Goal: Task Accomplishment & Management: Use online tool/utility

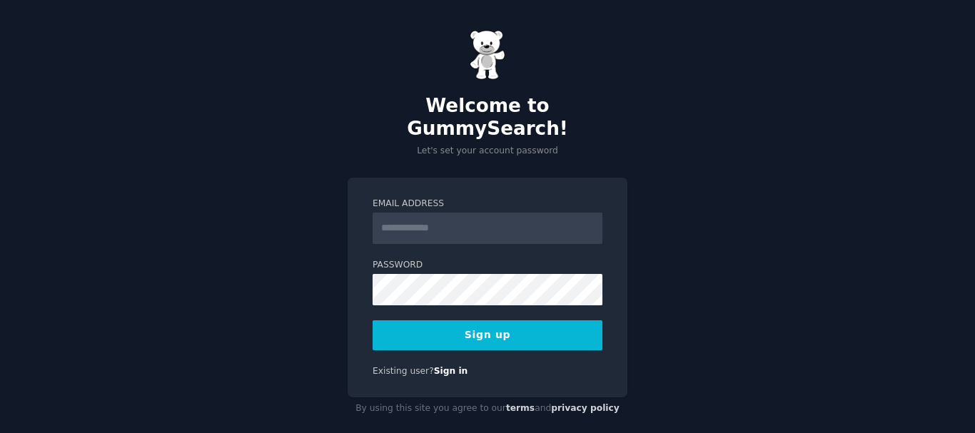
type input "**********"
click at [450, 325] on button "Sign up" at bounding box center [487, 335] width 230 height 30
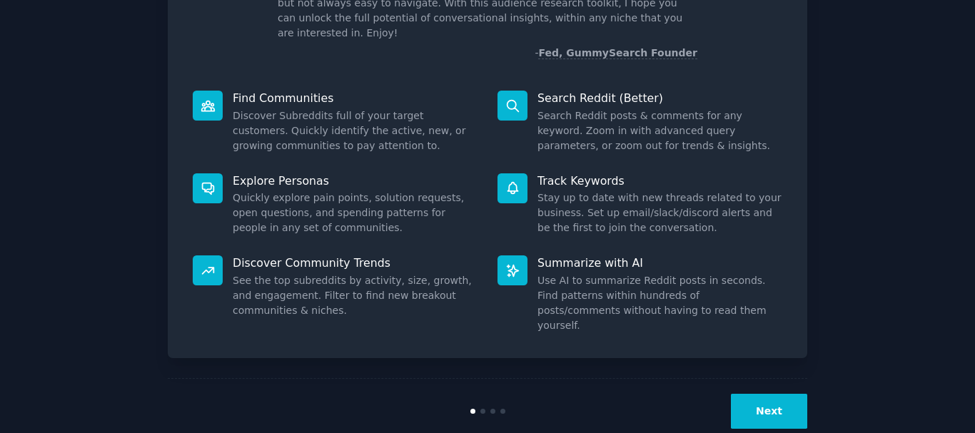
scroll to position [126, 0]
click at [773, 393] on button "Next" at bounding box center [769, 410] width 76 height 35
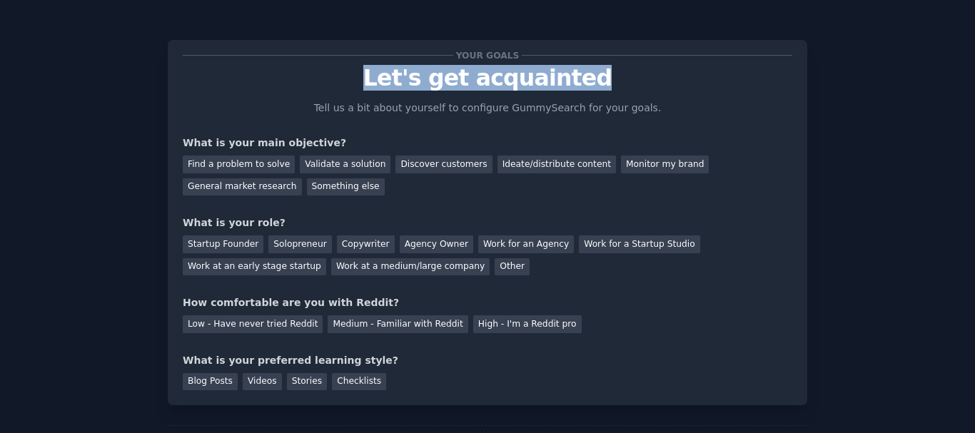
drag, startPoint x: 368, startPoint y: 77, endPoint x: 635, endPoint y: 78, distance: 266.9
click at [635, 78] on p "Let's get acquainted" at bounding box center [487, 78] width 609 height 25
click at [529, 78] on p "Let's get acquainted" at bounding box center [487, 78] width 609 height 25
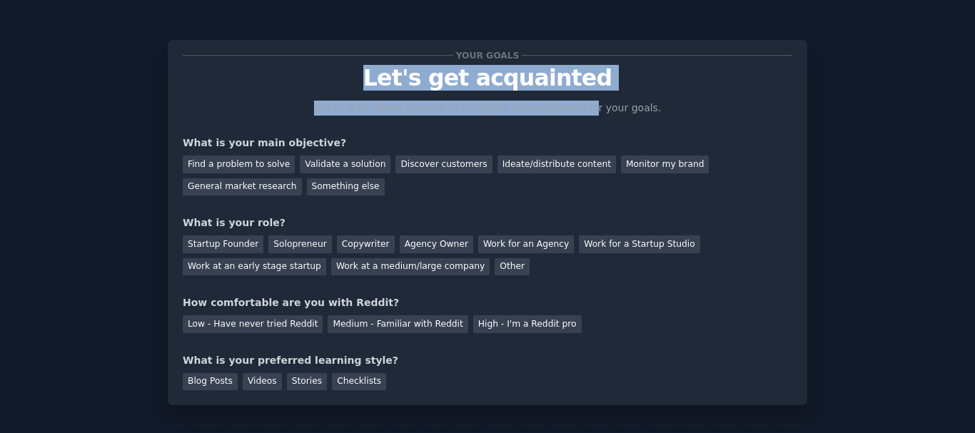
drag, startPoint x: 343, startPoint y: 81, endPoint x: 581, endPoint y: 94, distance: 238.7
click at [581, 94] on div "Your goals Let's get acquainted Tell us a bit about yourself to configure Gummy…" at bounding box center [487, 222] width 609 height 335
click at [575, 78] on p "Let's get acquainted" at bounding box center [487, 78] width 609 height 25
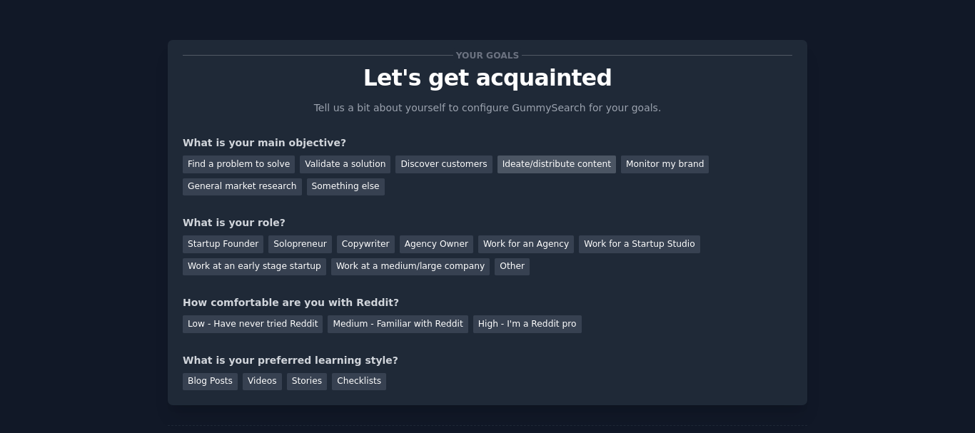
click at [497, 163] on div "Ideate/distribute content" at bounding box center [556, 165] width 118 height 18
click at [421, 162] on div "Discover customers" at bounding box center [443, 165] width 96 height 18
click at [497, 163] on div "Ideate/distribute content" at bounding box center [556, 165] width 118 height 18
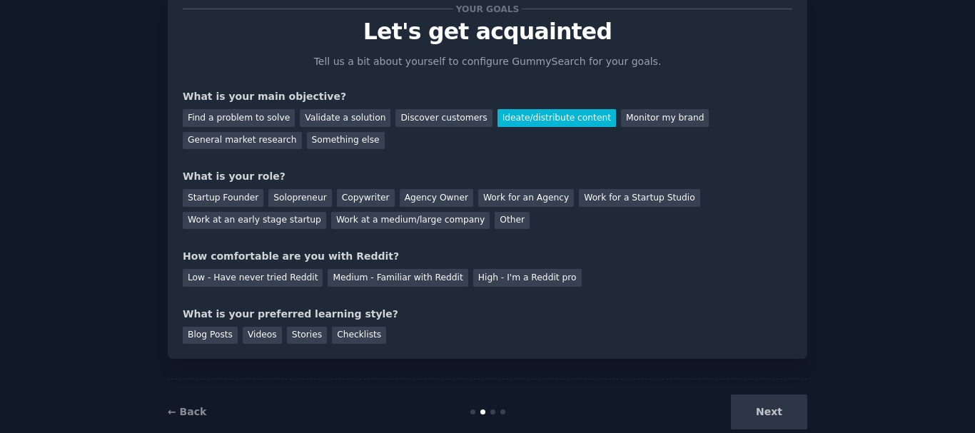
scroll to position [48, 0]
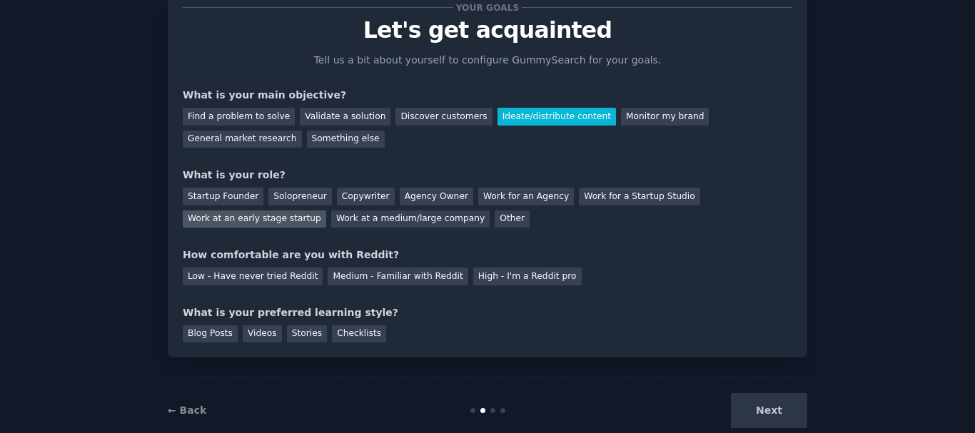
click at [326, 211] on div "Work at an early stage startup" at bounding box center [254, 220] width 143 height 18
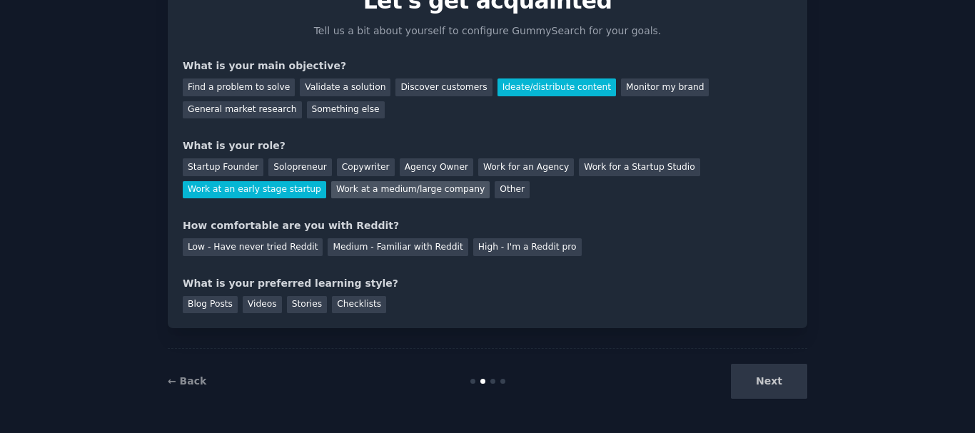
scroll to position [78, 0]
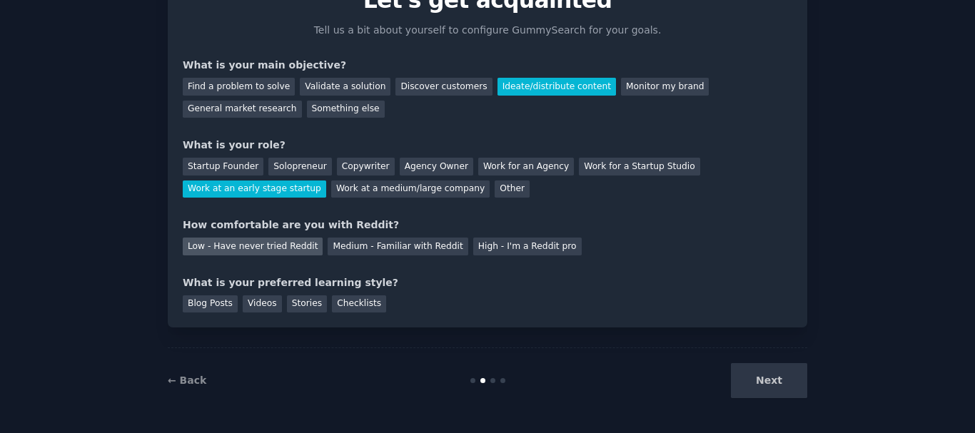
click at [235, 249] on div "Low - Have never tried Reddit" at bounding box center [253, 247] width 140 height 18
click at [186, 305] on div "Blog Posts" at bounding box center [210, 304] width 55 height 18
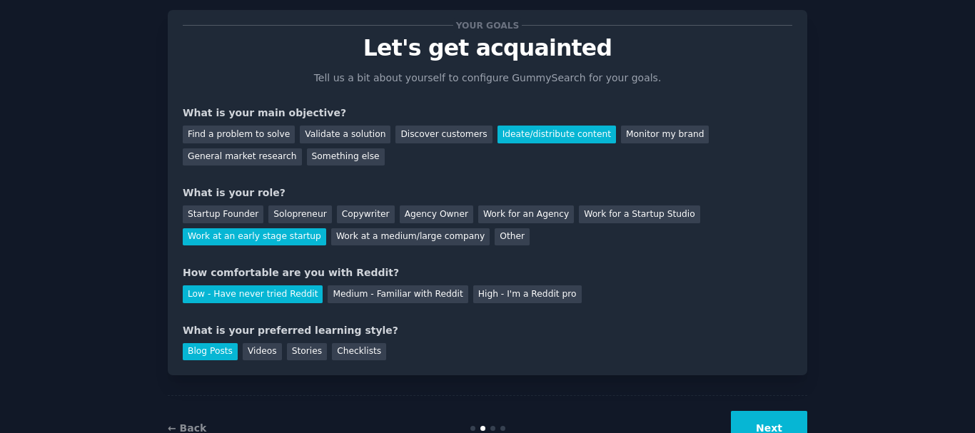
scroll to position [24, 0]
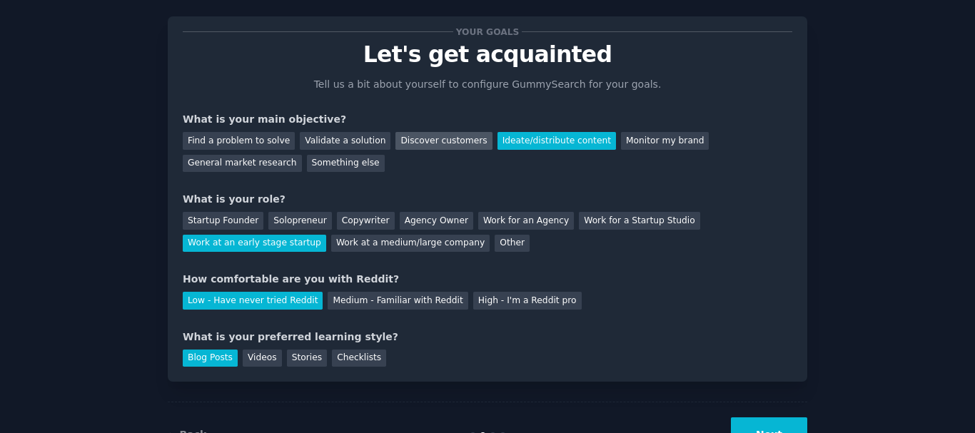
click at [411, 146] on div "Discover customers" at bounding box center [443, 141] width 96 height 18
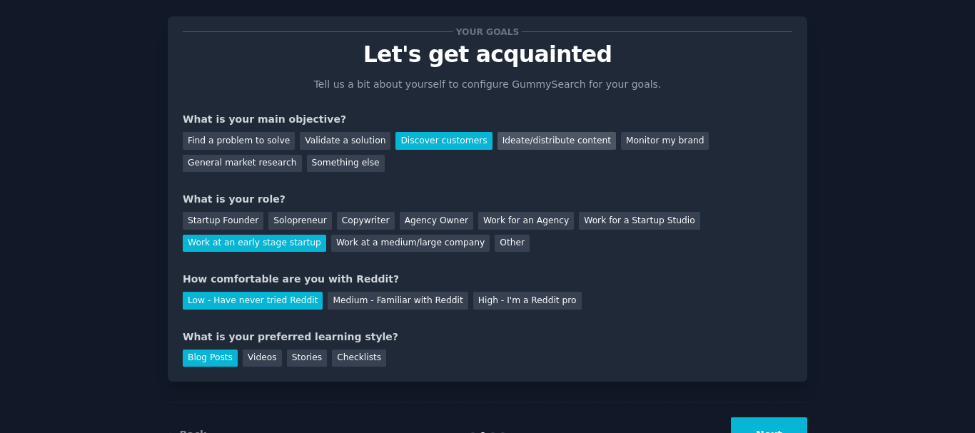
click at [497, 142] on div "Ideate/distribute content" at bounding box center [556, 141] width 118 height 18
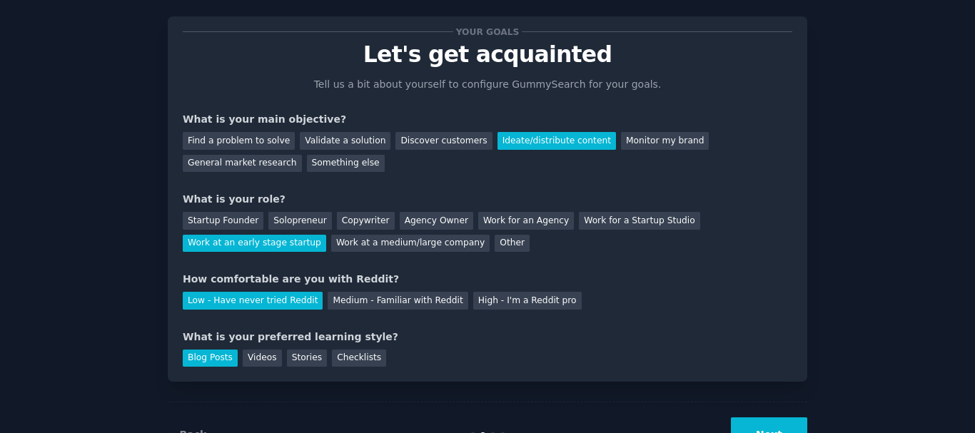
scroll to position [78, 0]
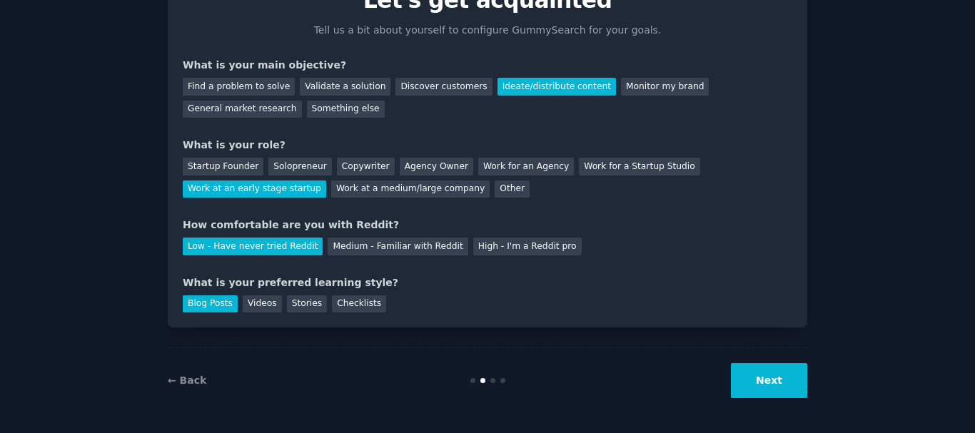
click at [768, 376] on button "Next" at bounding box center [769, 380] width 76 height 35
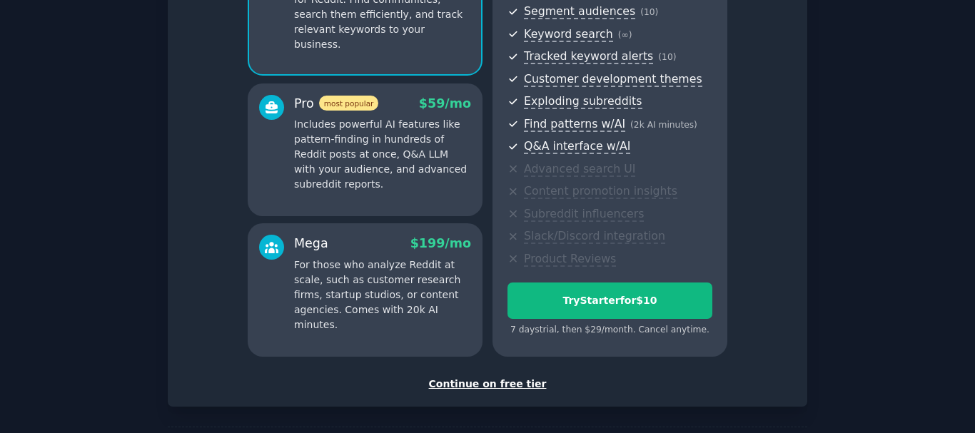
scroll to position [244, 0]
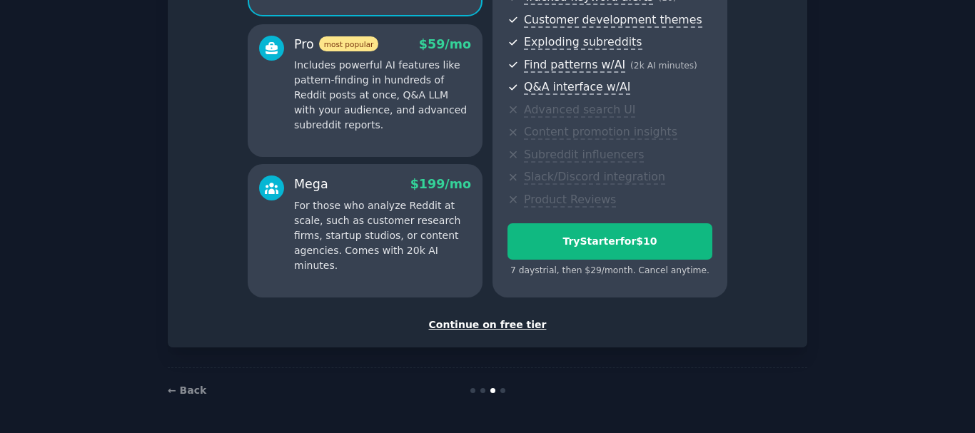
click at [480, 324] on div "Continue on free tier" at bounding box center [487, 325] width 609 height 15
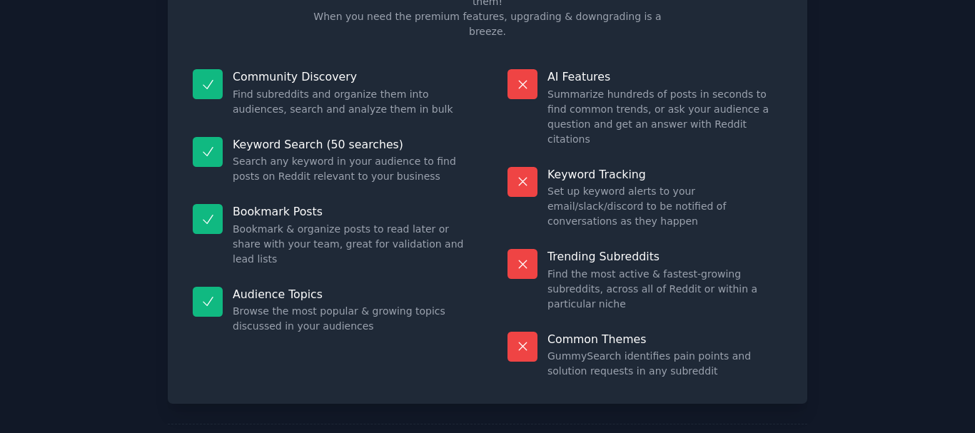
scroll to position [123, 0]
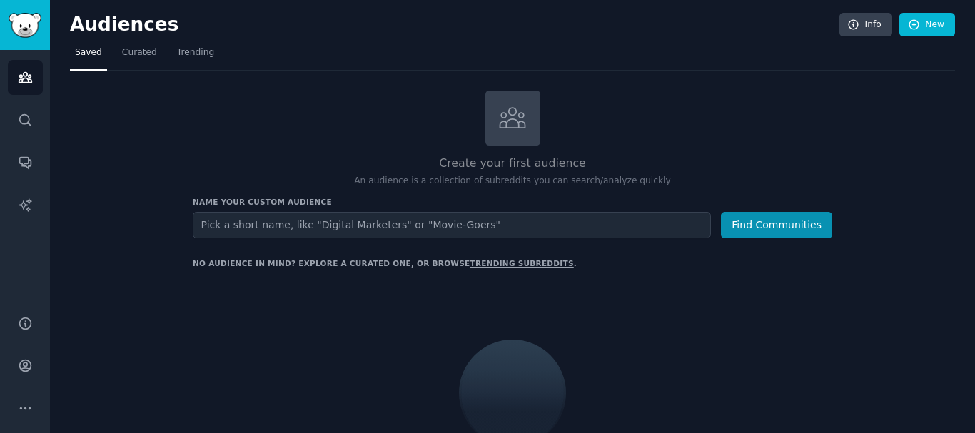
click at [331, 217] on input "text" at bounding box center [452, 225] width 518 height 26
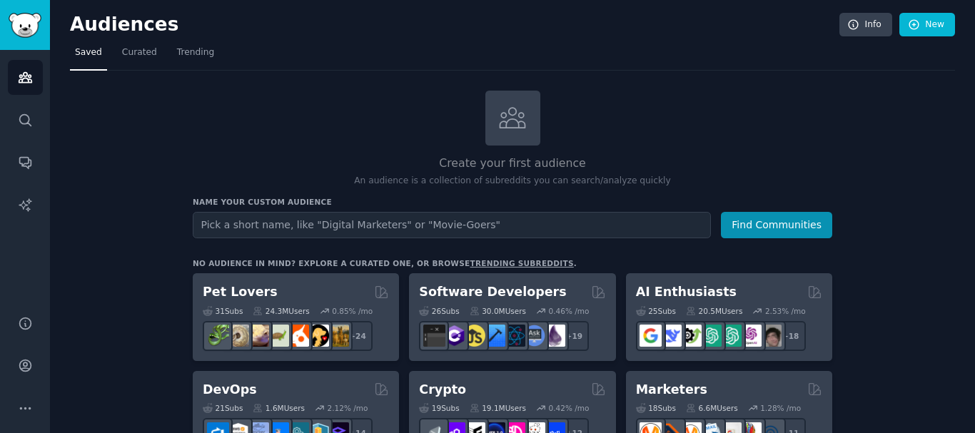
click at [377, 221] on input "text" at bounding box center [452, 225] width 518 height 26
type input "d"
type input "job board"
click at [766, 220] on button "Find Communities" at bounding box center [776, 225] width 111 height 26
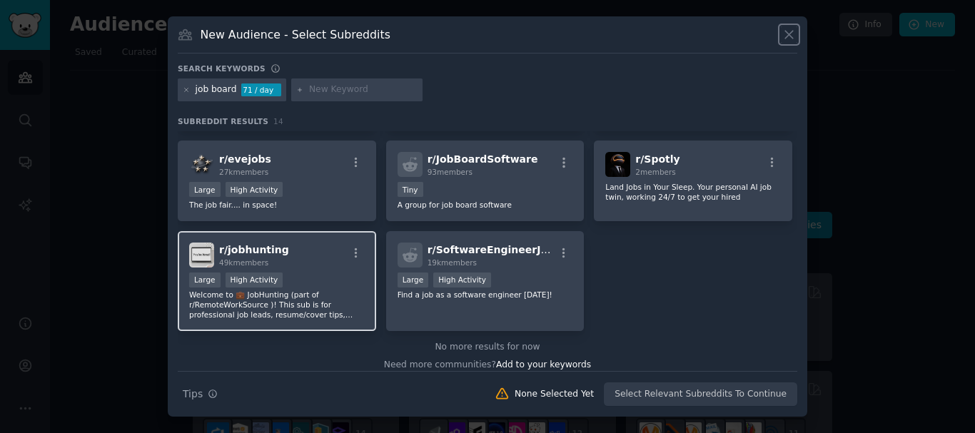
scroll to position [331, 0]
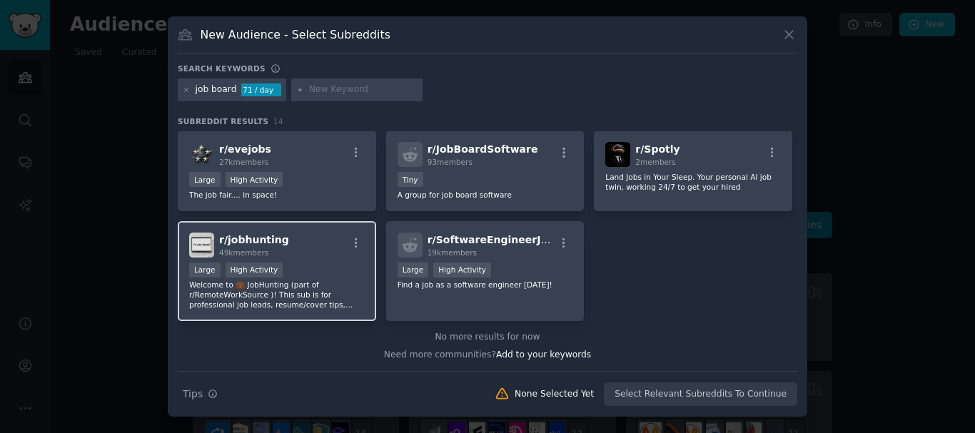
click at [310, 245] on div "r/ jobhunting 49k members" at bounding box center [277, 245] width 176 height 25
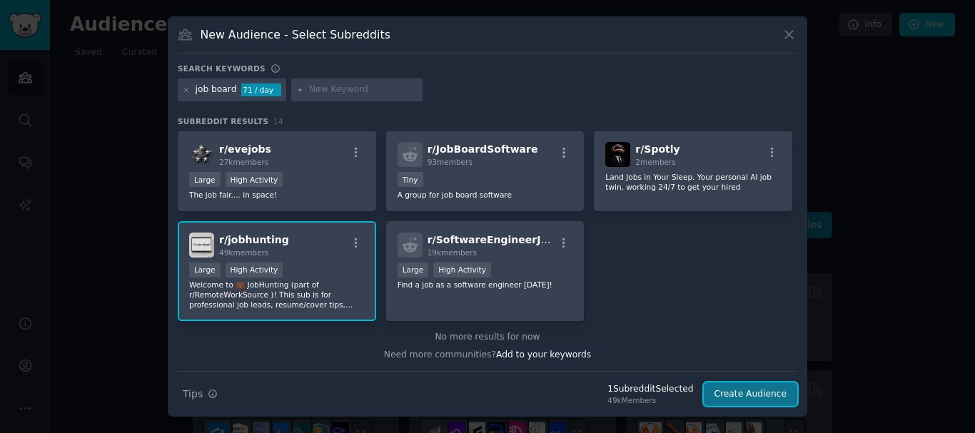
click at [741, 400] on button "Create Audience" at bounding box center [751, 394] width 94 height 24
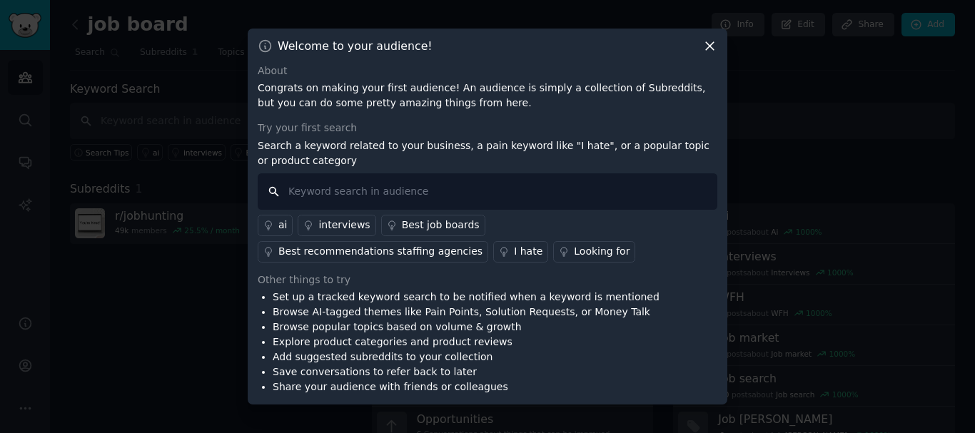
click at [375, 196] on input "text" at bounding box center [488, 191] width 460 height 36
click at [338, 223] on div "interviews" at bounding box center [343, 225] width 51 height 15
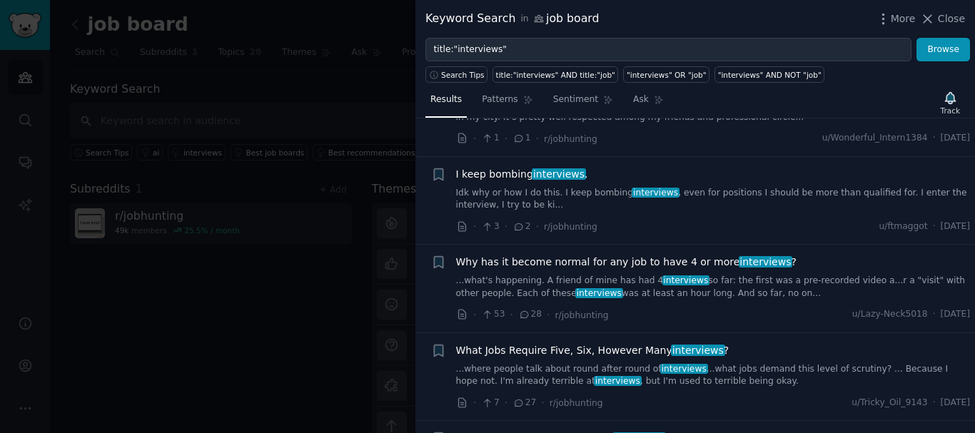
scroll to position [166, 0]
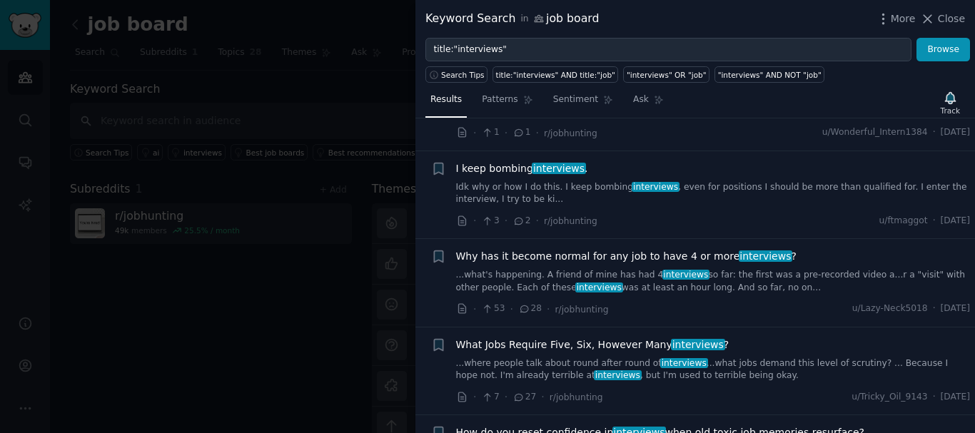
click at [889, 432] on html "Audiences Search Conversations AI Reports Help Account More job board Info Edit…" at bounding box center [487, 216] width 975 height 433
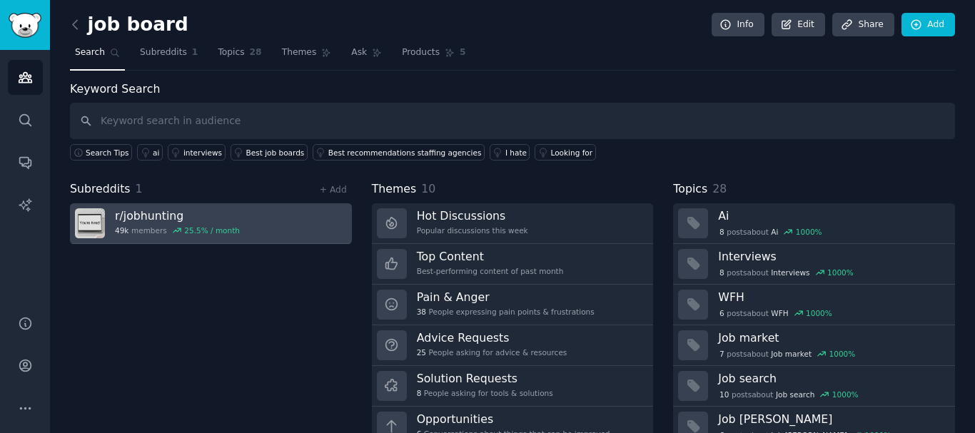
click at [243, 229] on link "r/ jobhunting 49k members 25.5 % / month" at bounding box center [211, 223] width 282 height 41
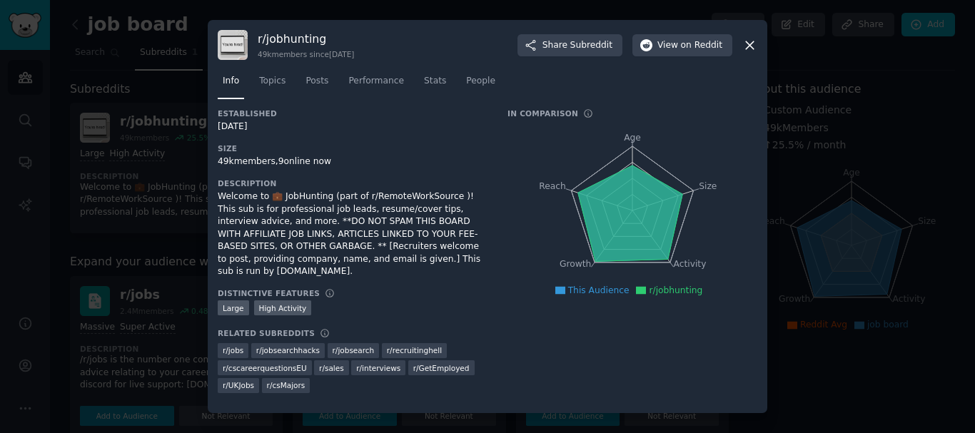
drag, startPoint x: 218, startPoint y: 250, endPoint x: 412, endPoint y: 269, distance: 195.0
click at [412, 269] on div "Welcome to 💼 JobHunting (part of r/RemoteWorkSource )! This sub is for professi…" at bounding box center [353, 235] width 270 height 88
click at [369, 255] on div "Welcome to 💼 JobHunting (part of r/RemoteWorkSource )! This sub is for professi…" at bounding box center [353, 235] width 270 height 88
click at [417, 250] on div "Welcome to 💼 JobHunting (part of r/RemoteWorkSource )! This sub is for professi…" at bounding box center [353, 235] width 270 height 88
click at [452, 256] on div "Welcome to 💼 JobHunting (part of r/RemoteWorkSource )! This sub is for professi…" at bounding box center [353, 235] width 270 height 88
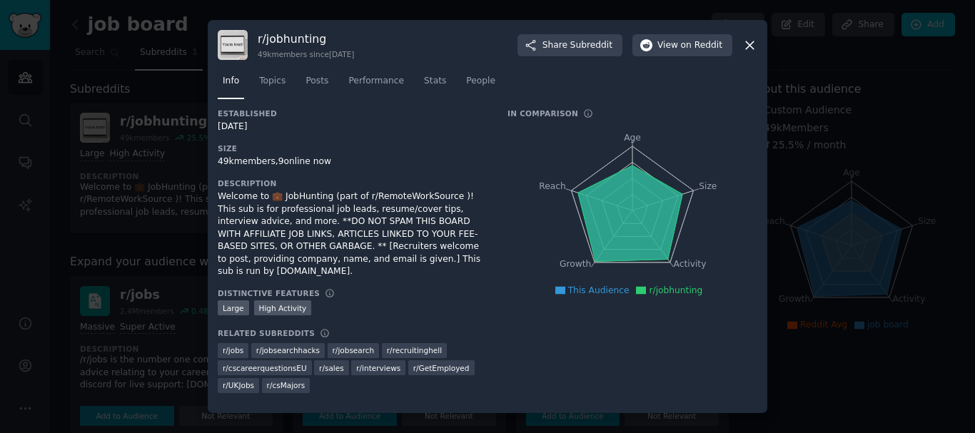
click at [750, 48] on icon at bounding box center [749, 45] width 15 height 15
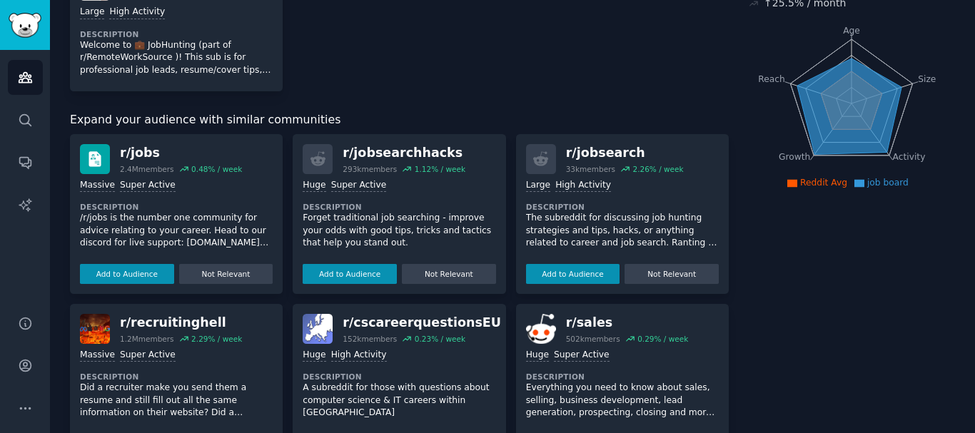
scroll to position [143, 0]
click at [206, 201] on dt "Description" at bounding box center [176, 206] width 193 height 10
click at [98, 161] on img at bounding box center [95, 158] width 30 height 30
click at [208, 220] on p "/r/jobs is the number one community for advice relating to your career. Head to…" at bounding box center [176, 230] width 193 height 38
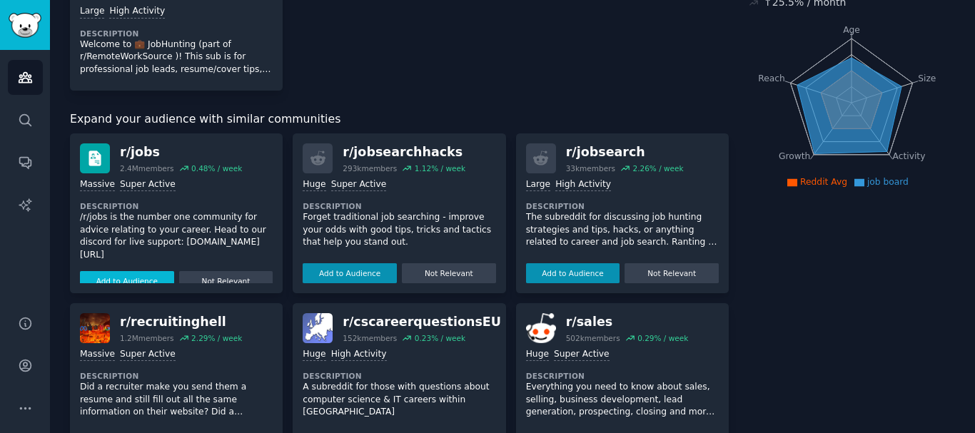
click at [135, 273] on button "Add to Audience" at bounding box center [127, 281] width 94 height 20
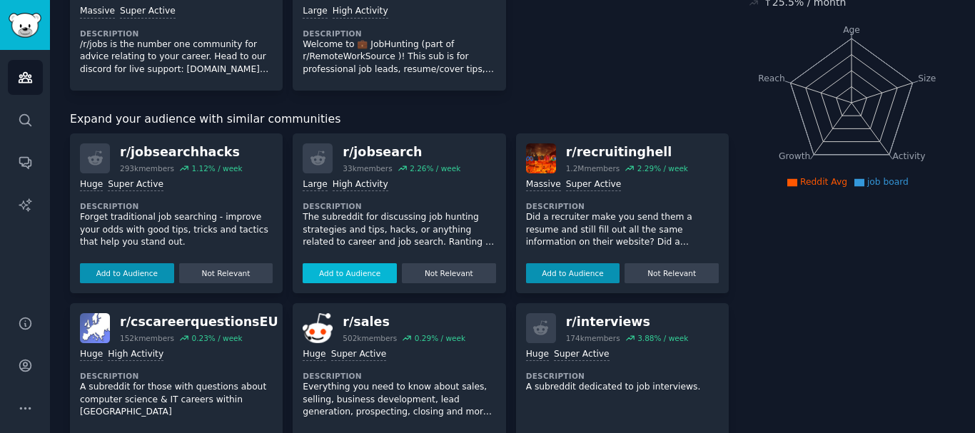
click at [115, 272] on button "Add to Audience" at bounding box center [127, 273] width 94 height 20
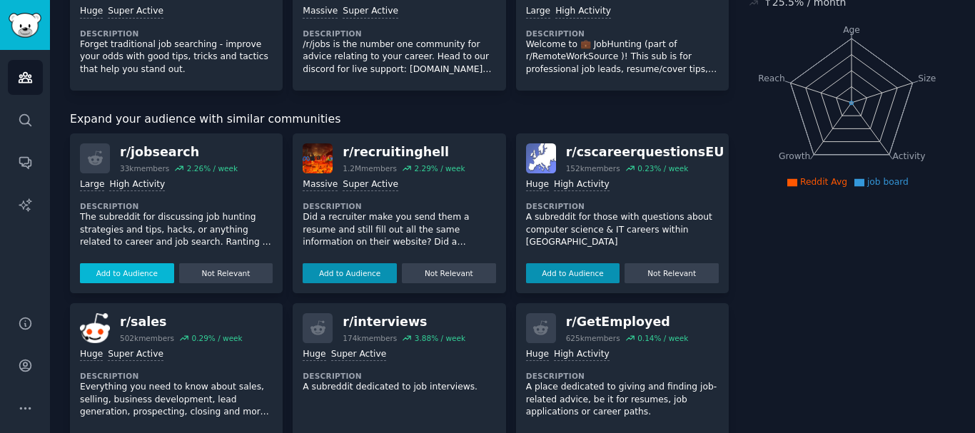
click at [115, 272] on button "Add to Audience" at bounding box center [127, 273] width 94 height 20
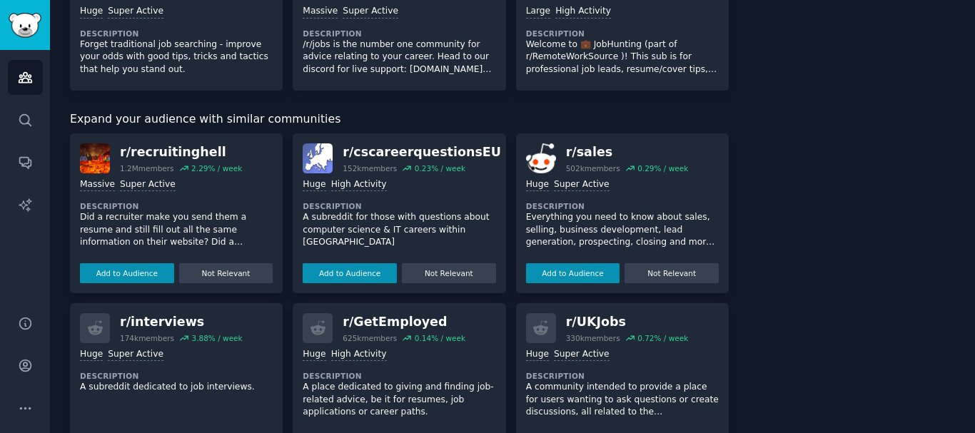
click at [115, 272] on button "Add to Audience" at bounding box center [127, 273] width 94 height 20
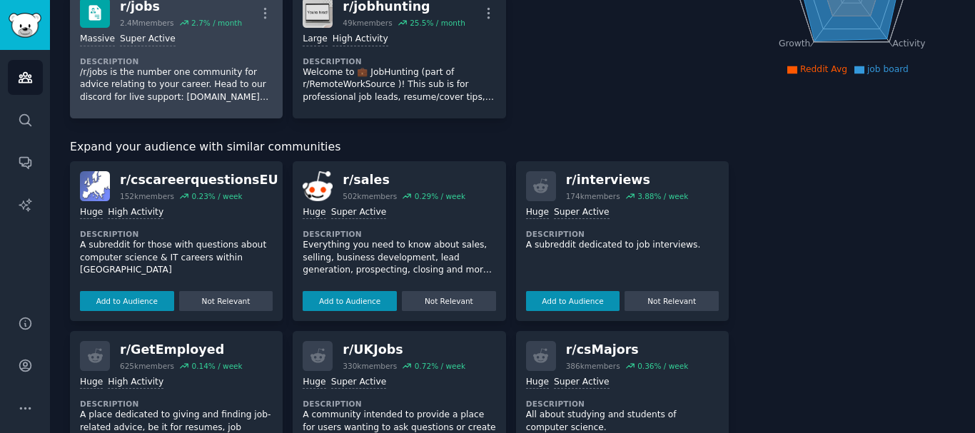
scroll to position [309, 0]
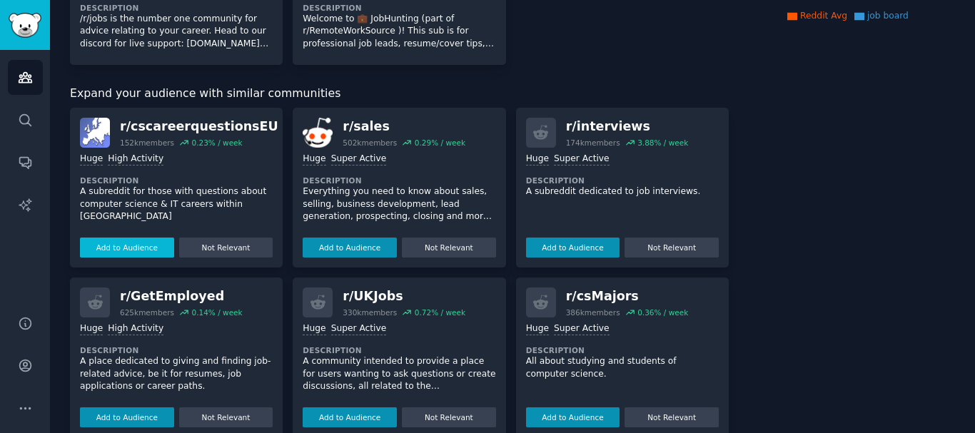
click at [141, 240] on button "Add to Audience" at bounding box center [127, 248] width 94 height 20
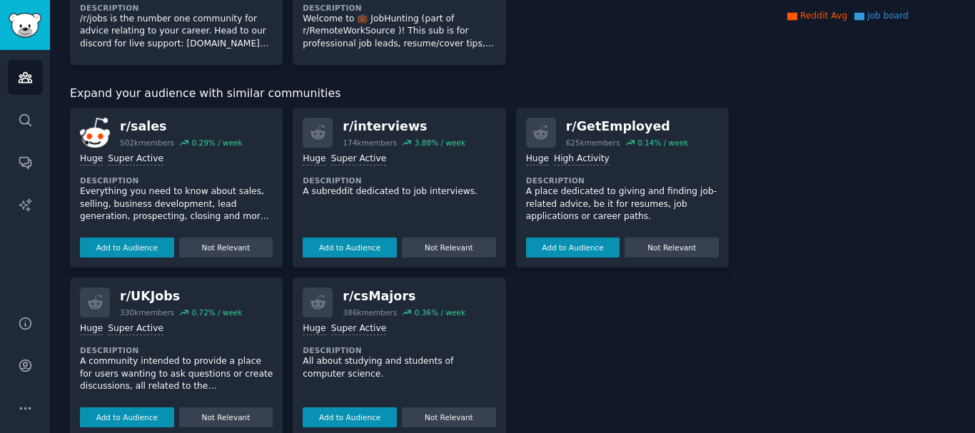
click at [141, 240] on button "Add to Audience" at bounding box center [127, 248] width 94 height 20
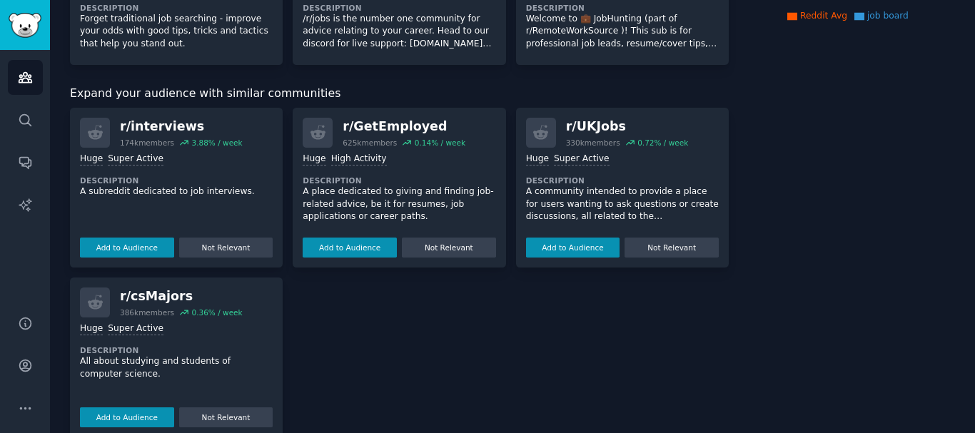
click at [141, 240] on button "Add to Audience" at bounding box center [127, 248] width 94 height 20
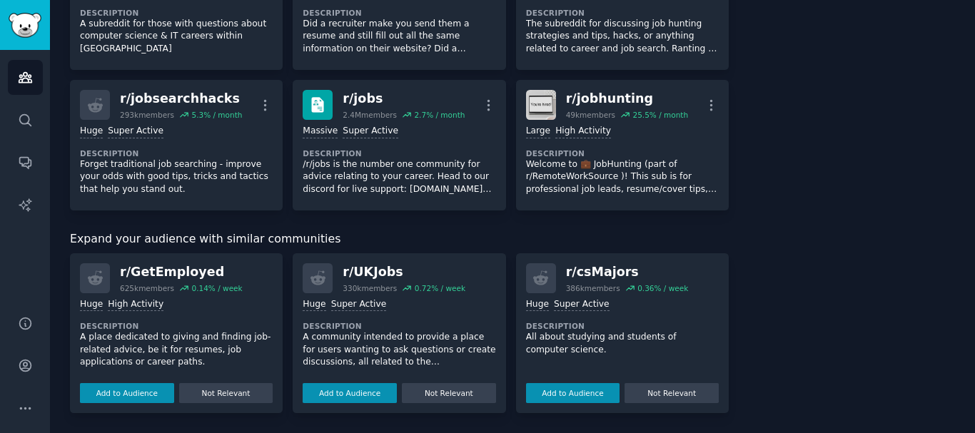
scroll to position [304, 0]
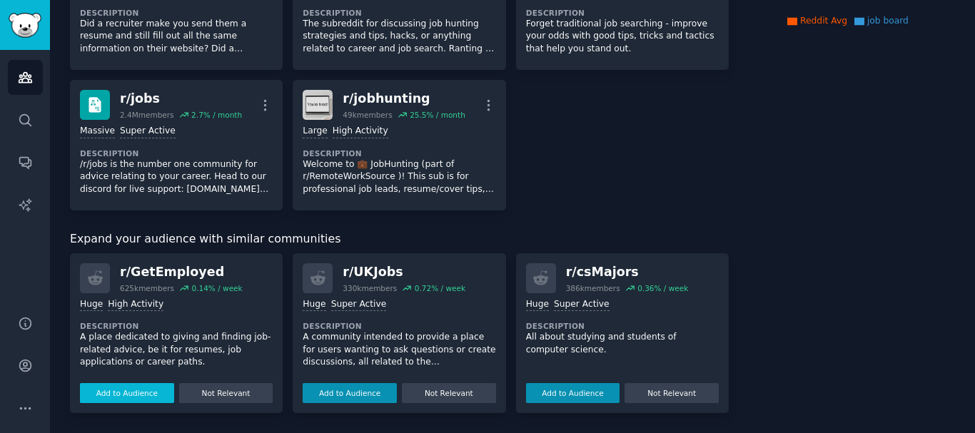
click at [138, 394] on button "Add to Audience" at bounding box center [127, 393] width 94 height 20
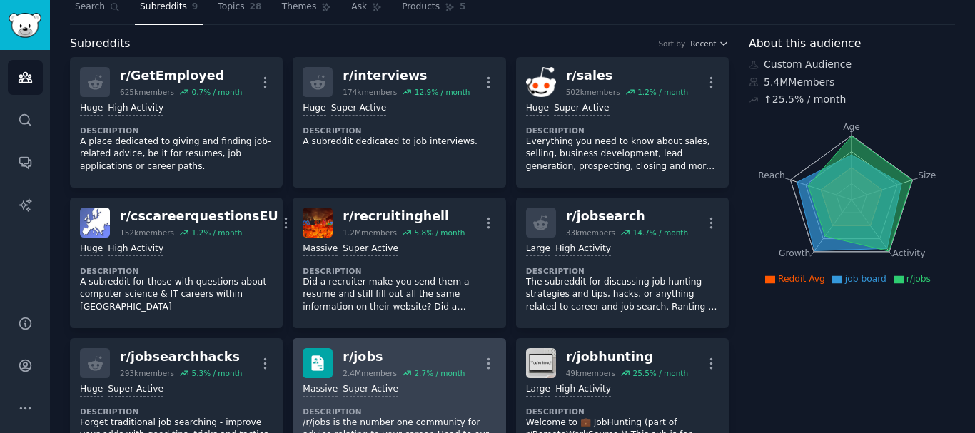
scroll to position [42, 0]
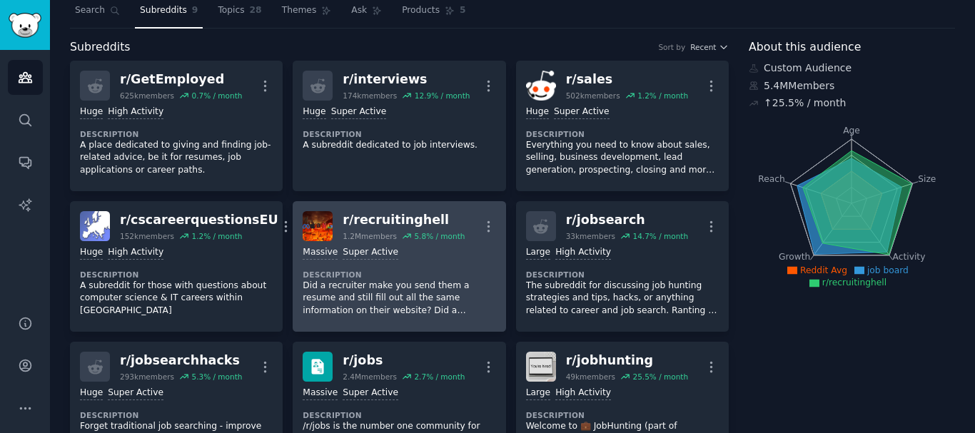
click at [388, 267] on div "Massive Super Active Description Did a recruiter make you send them a resume an…" at bounding box center [399, 281] width 193 height 81
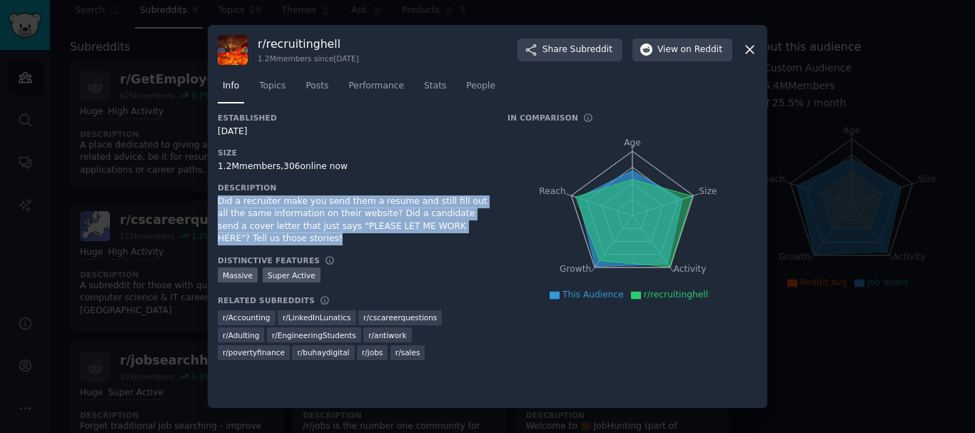
drag, startPoint x: 220, startPoint y: 200, endPoint x: 323, endPoint y: 242, distance: 110.4
click at [323, 242] on div "Did a recruiter make you send them a resume and still fill out all the same inf…" at bounding box center [353, 221] width 270 height 50
click at [333, 236] on div "Did a recruiter make you send them a resume and still fill out all the same inf…" at bounding box center [353, 221] width 270 height 50
drag, startPoint x: 260, startPoint y: 230, endPoint x: 240, endPoint y: 218, distance: 23.2
click at [260, 231] on div "Did a recruiter make you send them a resume and still fill out all the same inf…" at bounding box center [353, 221] width 270 height 50
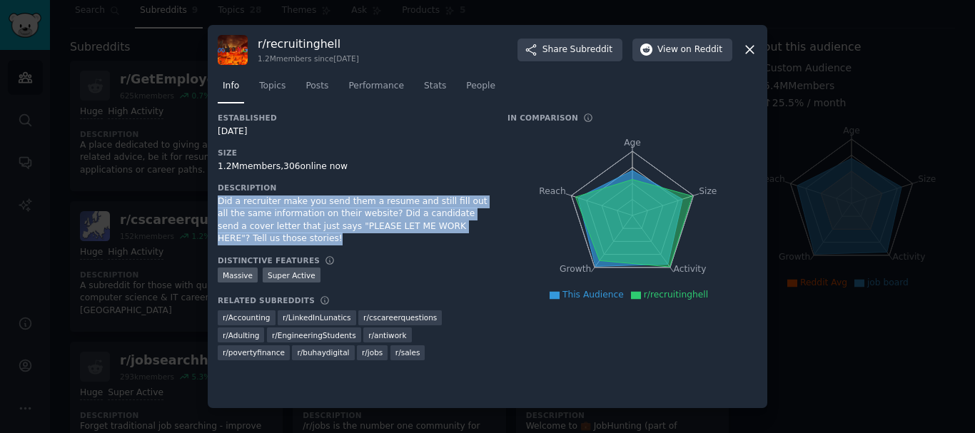
click at [216, 204] on div "r/ recruitinghell 1.2M members since [DATE] Share Subreddit View on Reddit Info…" at bounding box center [487, 217] width 559 height 384
drag, startPoint x: 220, startPoint y: 196, endPoint x: 290, endPoint y: 240, distance: 82.8
click at [290, 240] on div "Did a recruiter make you send them a resume and still fill out all the same inf…" at bounding box center [353, 221] width 270 height 50
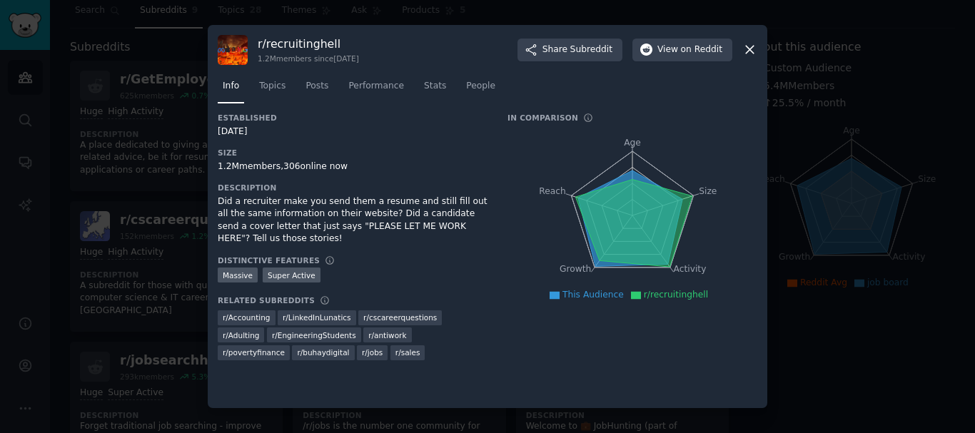
click at [354, 260] on div "Distinctive Features" at bounding box center [353, 260] width 270 height 10
click at [751, 49] on icon at bounding box center [750, 50] width 8 height 8
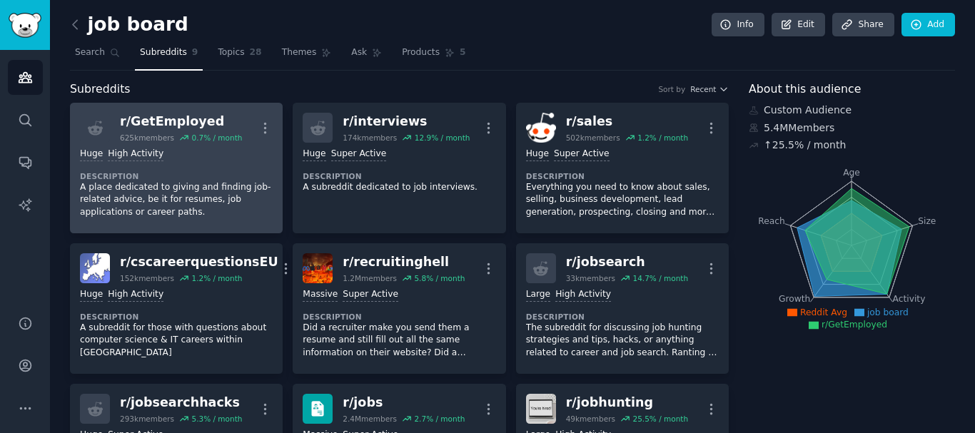
click at [208, 158] on div "Huge High Activity" at bounding box center [176, 155] width 193 height 14
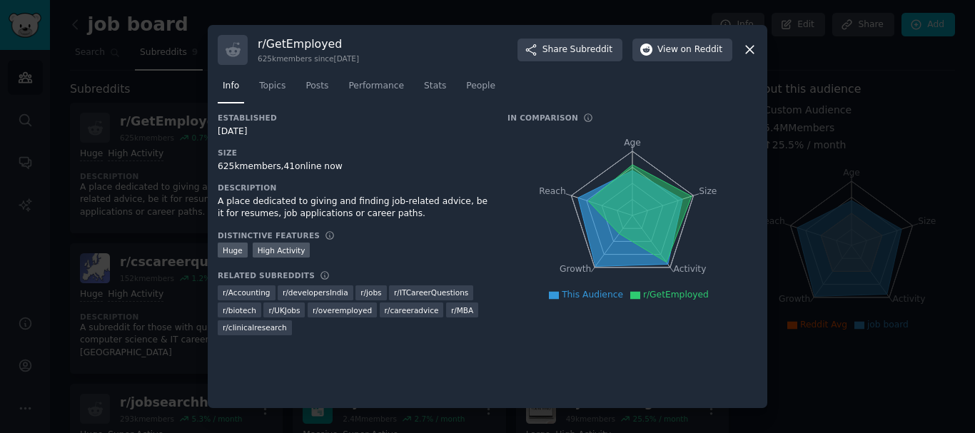
click at [745, 50] on icon at bounding box center [749, 49] width 15 height 15
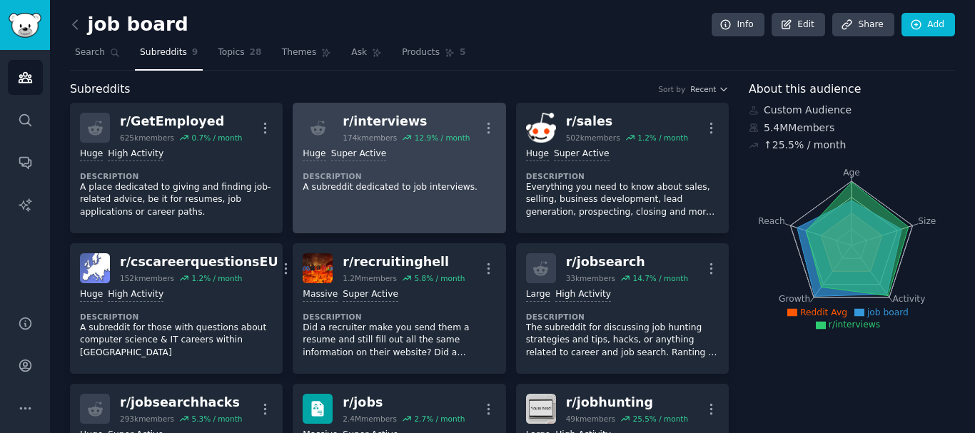
click at [387, 157] on div "Huge Super Active" at bounding box center [399, 155] width 193 height 14
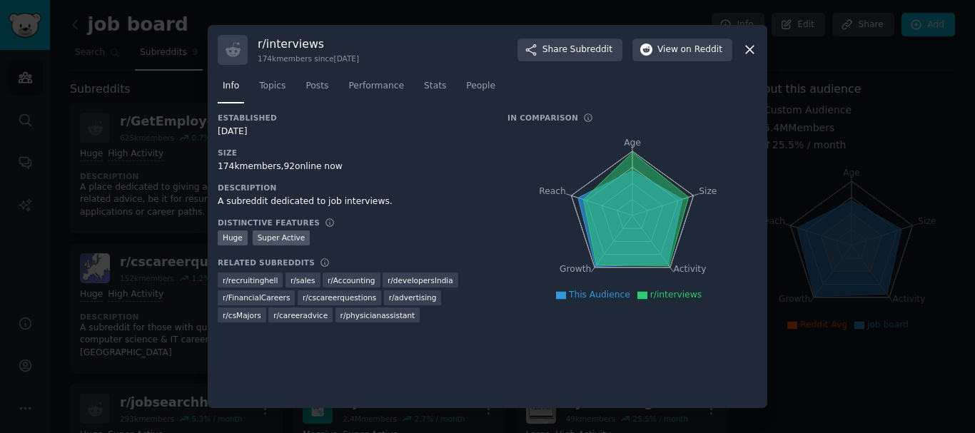
click at [746, 51] on icon at bounding box center [749, 49] width 15 height 15
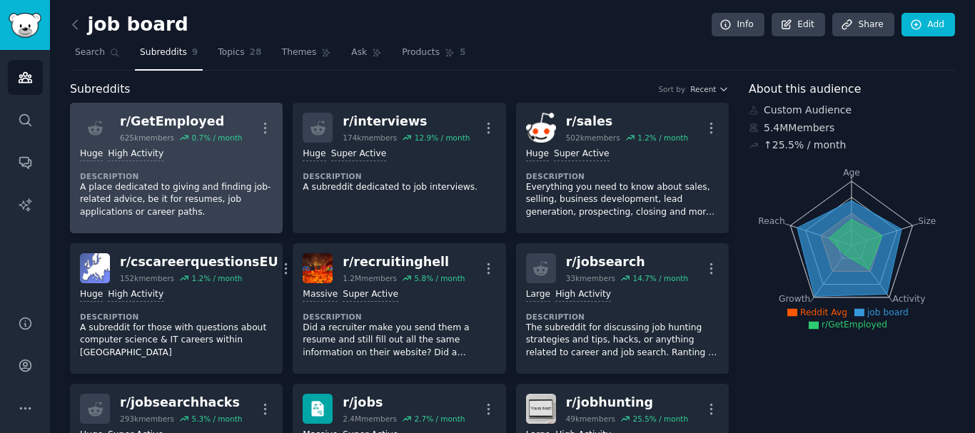
click at [180, 170] on div "Huge High Activity Description A place dedicated to giving and finding job-rela…" at bounding box center [176, 183] width 193 height 81
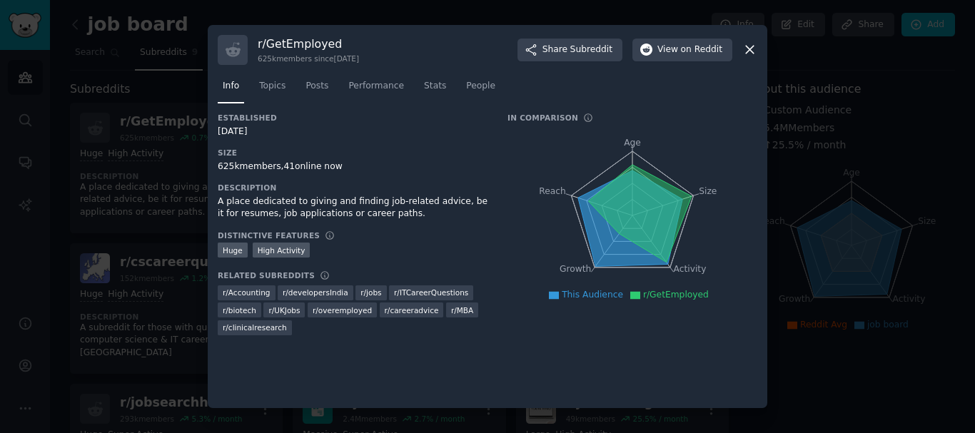
click at [751, 49] on icon at bounding box center [750, 50] width 8 height 8
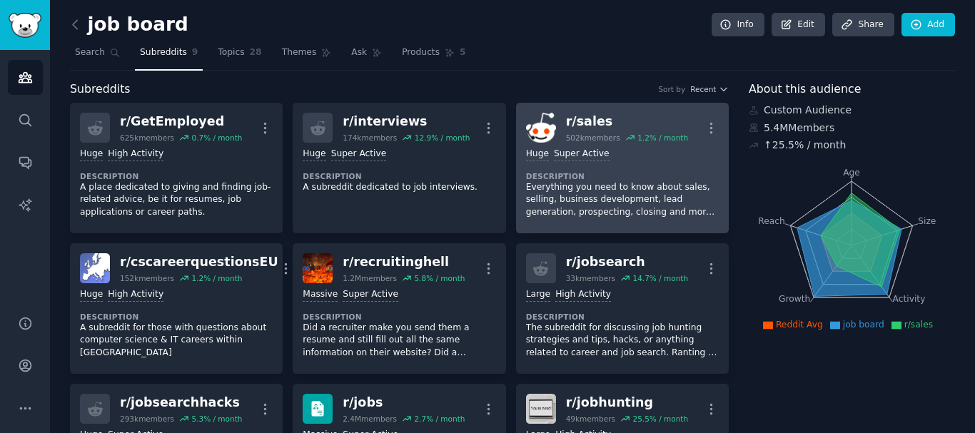
click at [624, 166] on div ">= 95th percentile for submissions / day Huge Super Active Description Everythi…" at bounding box center [622, 183] width 193 height 81
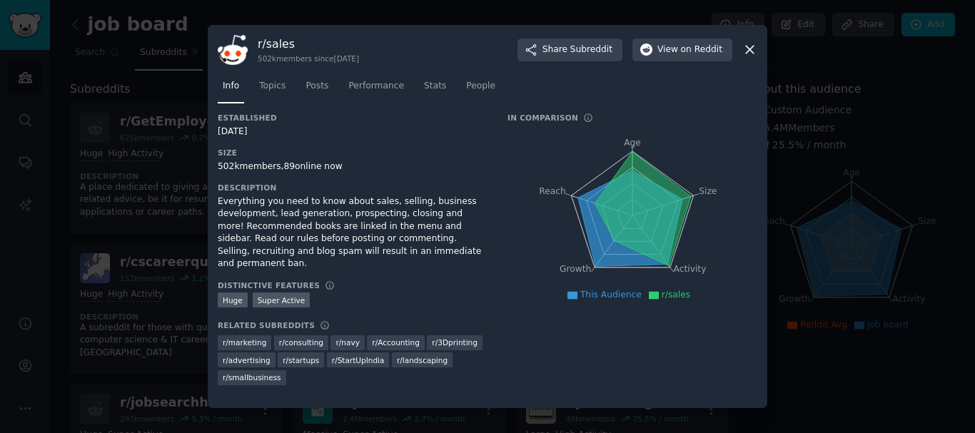
click at [746, 47] on icon at bounding box center [750, 50] width 8 height 8
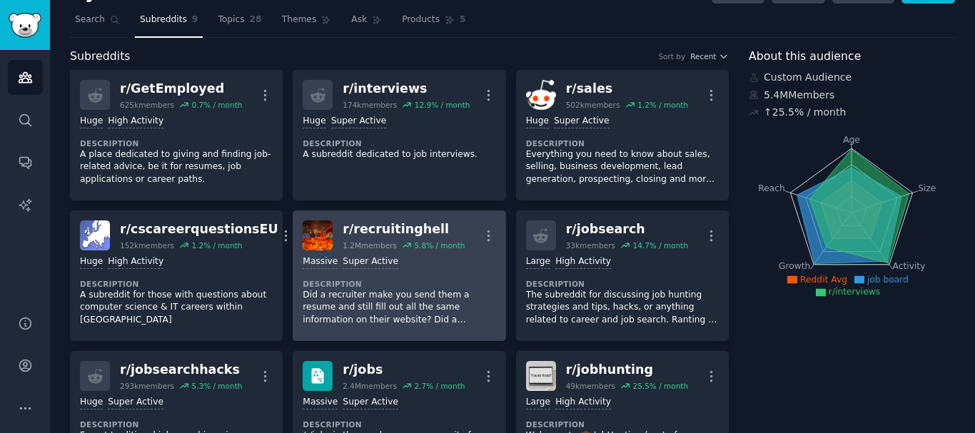
scroll to position [119, 0]
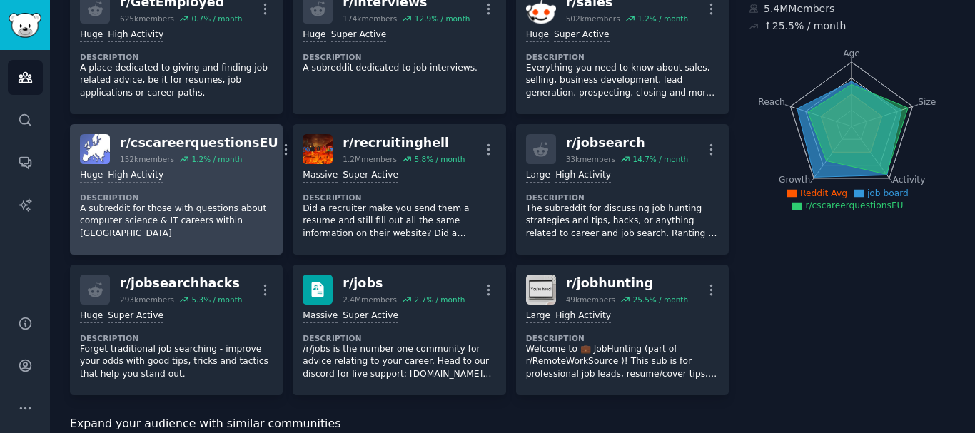
click at [178, 190] on div "Huge High Activity Description A subreddit for those with questions about compu…" at bounding box center [176, 204] width 193 height 81
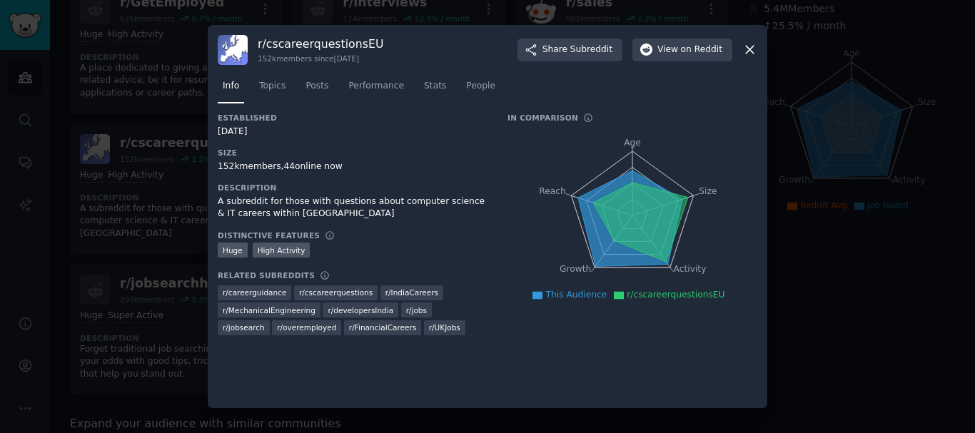
click at [744, 54] on icon at bounding box center [749, 49] width 15 height 15
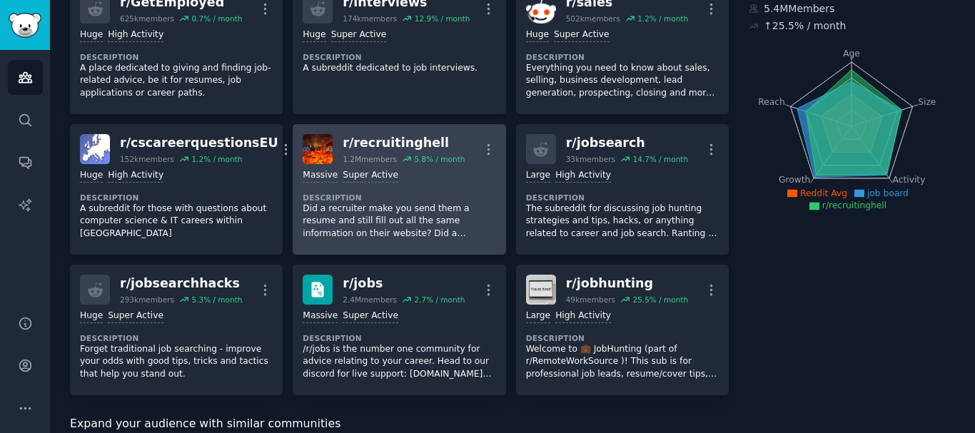
click at [437, 173] on div "Massive Super Active" at bounding box center [399, 176] width 193 height 14
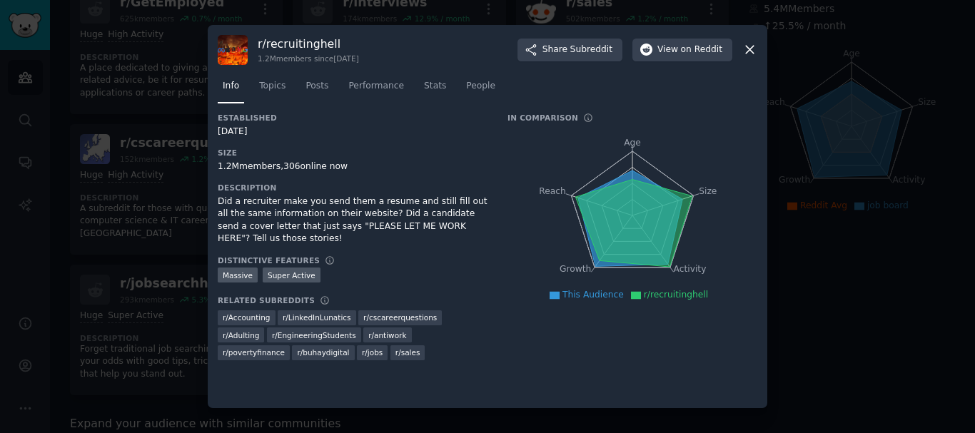
click at [743, 60] on div "r/ recruitinghell 1.2M members since [DATE] Share Subreddit View on Reddit" at bounding box center [487, 50] width 539 height 30
click at [748, 49] on icon at bounding box center [749, 49] width 15 height 15
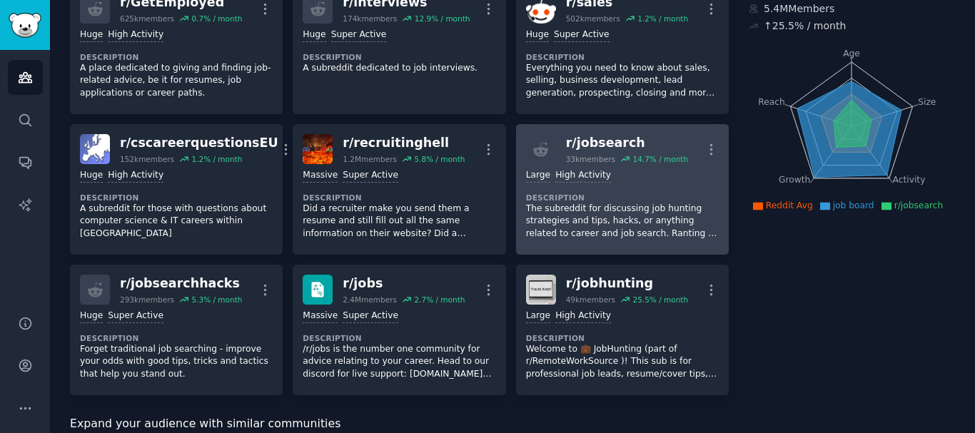
click at [627, 180] on div ">= 80th percentile for submissions / day Large High Activity" at bounding box center [622, 176] width 193 height 14
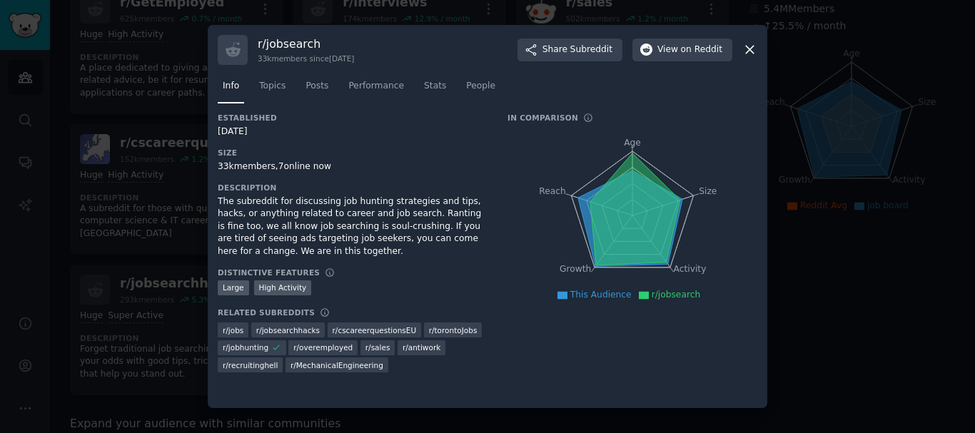
click at [218, 200] on div "r/ jobsearch 33k members since [DATE] Share Subreddit View on Reddit Info Topic…" at bounding box center [487, 217] width 559 height 384
drag, startPoint x: 380, startPoint y: 215, endPoint x: 438, endPoint y: 212, distance: 57.9
click at [451, 212] on div "The subreddit for discussing job hunting strategies and tips, hacks, or anythin…" at bounding box center [353, 227] width 270 height 63
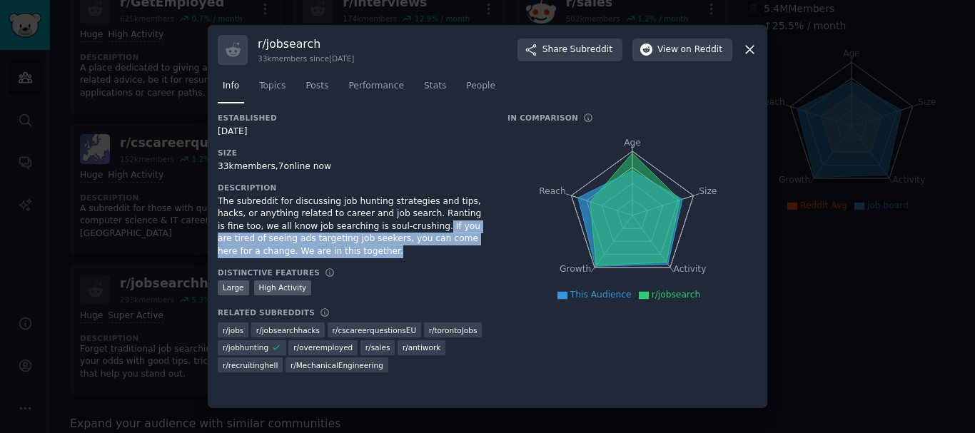
drag, startPoint x: 358, startPoint y: 227, endPoint x: 384, endPoint y: 254, distance: 37.8
click at [384, 254] on div "The subreddit for discussing job hunting strategies and tips, hacks, or anythin…" at bounding box center [353, 227] width 270 height 63
click at [749, 54] on icon at bounding box center [749, 49] width 15 height 15
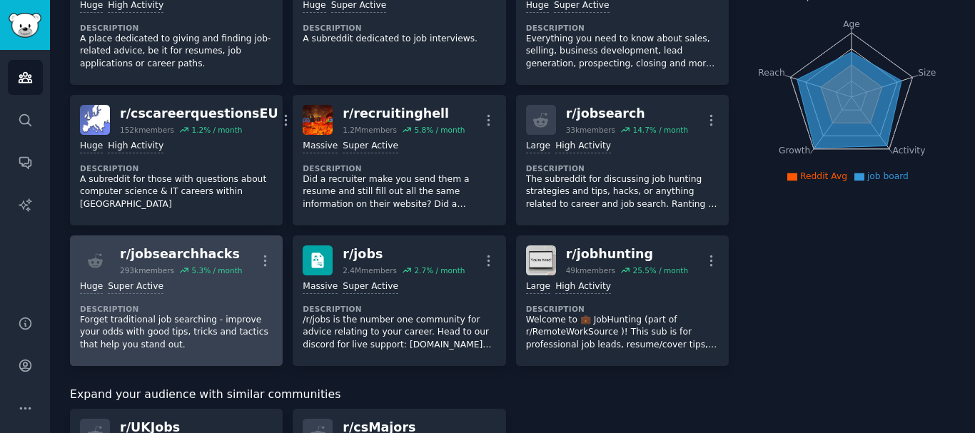
scroll to position [238, 0]
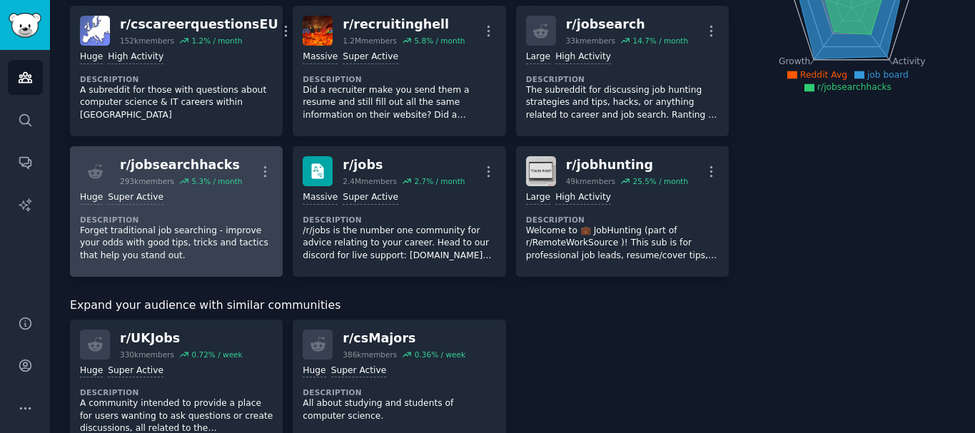
click at [186, 216] on dt "Description" at bounding box center [176, 220] width 193 height 10
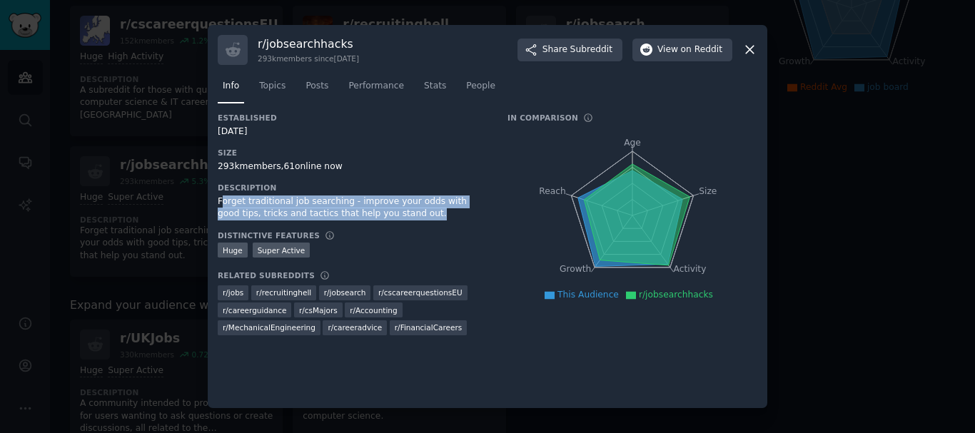
drag, startPoint x: 220, startPoint y: 202, endPoint x: 391, endPoint y: 209, distance: 171.4
click at [391, 209] on div "Forget traditional job searching - improve your odds with good tips, tricks and…" at bounding box center [353, 208] width 270 height 25
click at [395, 209] on div "Forget traditional job searching - improve your odds with good tips, tricks and…" at bounding box center [353, 208] width 270 height 25
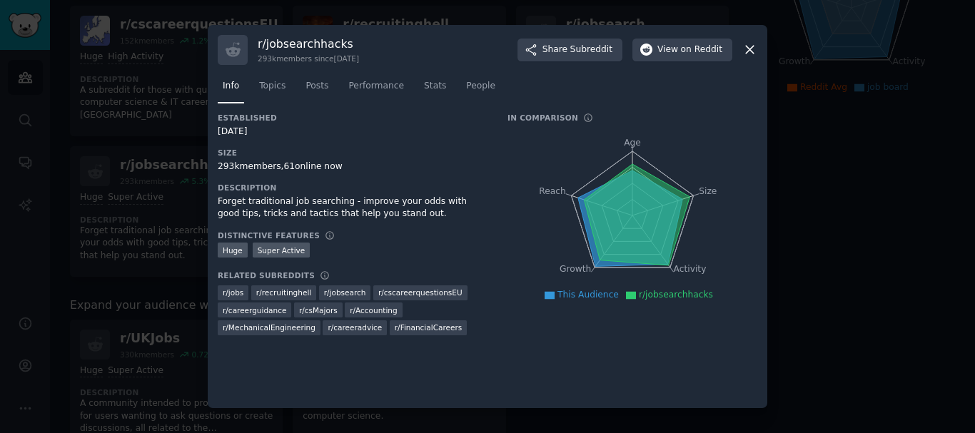
click at [745, 49] on icon at bounding box center [749, 49] width 15 height 15
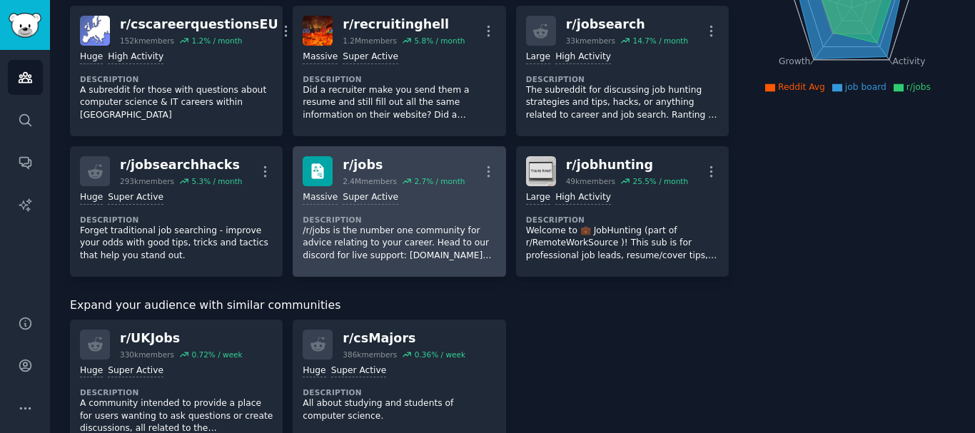
click at [416, 199] on div ">= 95th percentile for submissions / day Massive Super Active" at bounding box center [399, 198] width 193 height 14
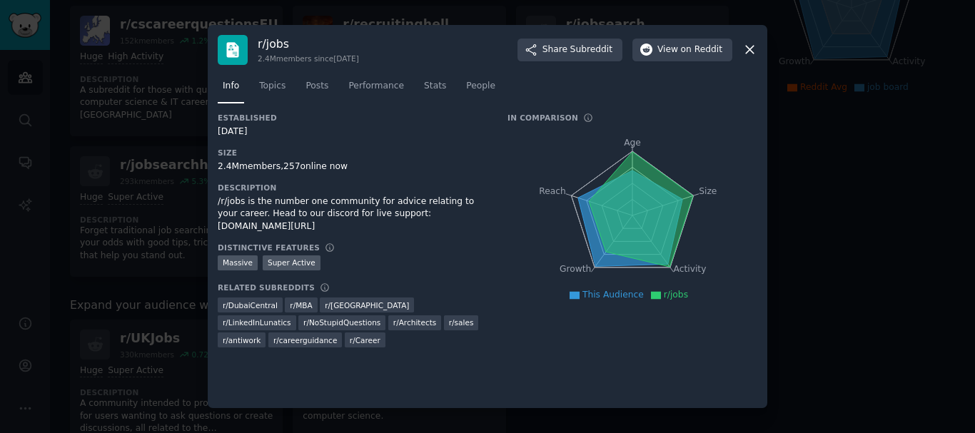
click at [753, 49] on icon at bounding box center [749, 49] width 15 height 15
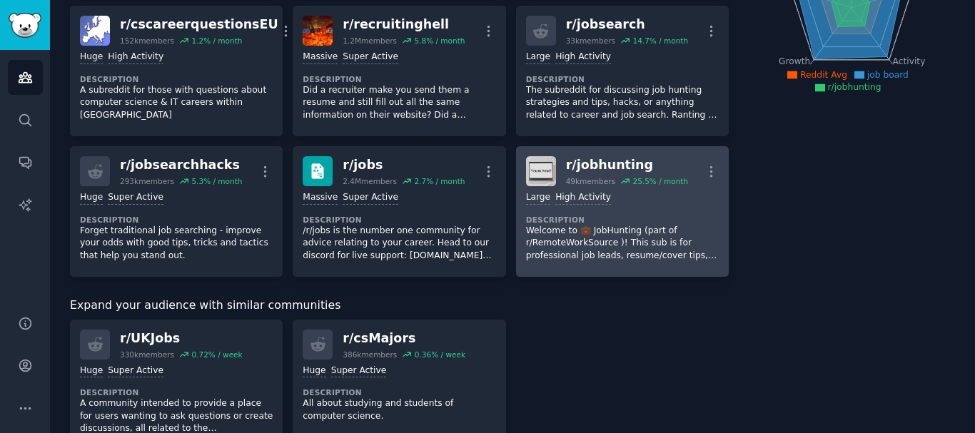
click at [640, 200] on div ">= 80th percentile for submissions / day Large High Activity" at bounding box center [622, 198] width 193 height 14
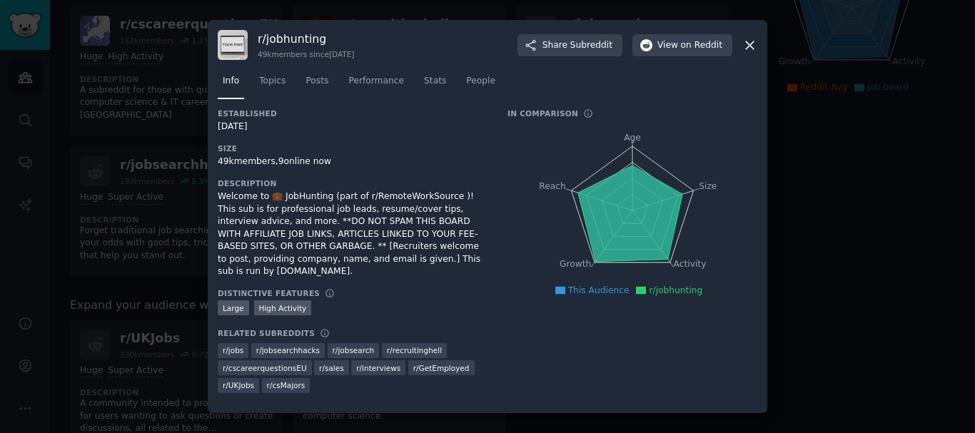
drag, startPoint x: 745, startPoint y: 49, endPoint x: 559, endPoint y: 156, distance: 213.8
click at [746, 51] on icon at bounding box center [749, 45] width 15 height 15
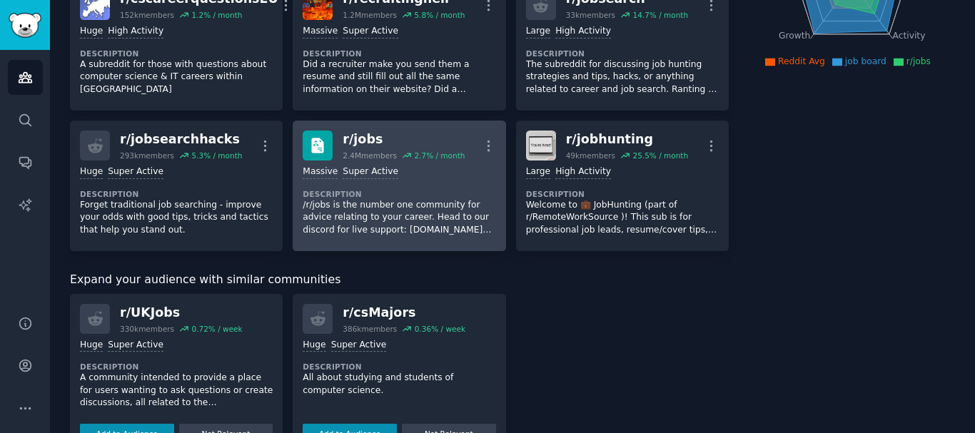
scroll to position [304, 0]
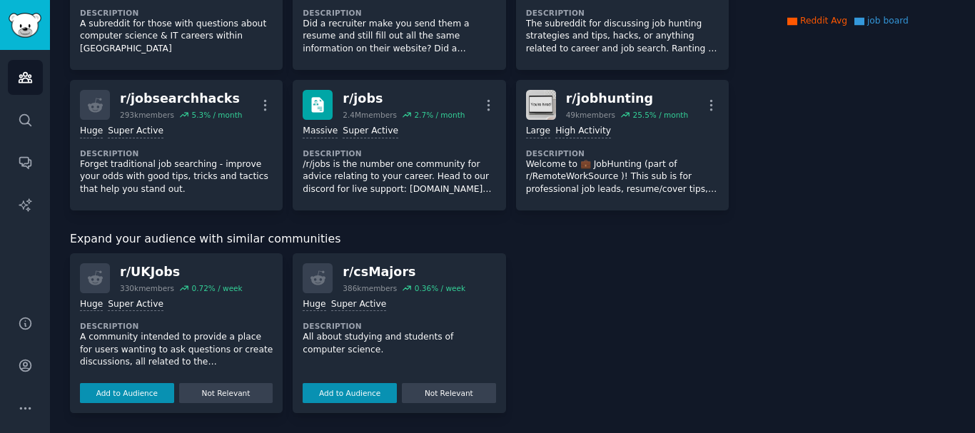
click at [187, 315] on div ">= 95th percentile for submissions / day Huge Super Active Description A commun…" at bounding box center [176, 348] width 193 height 110
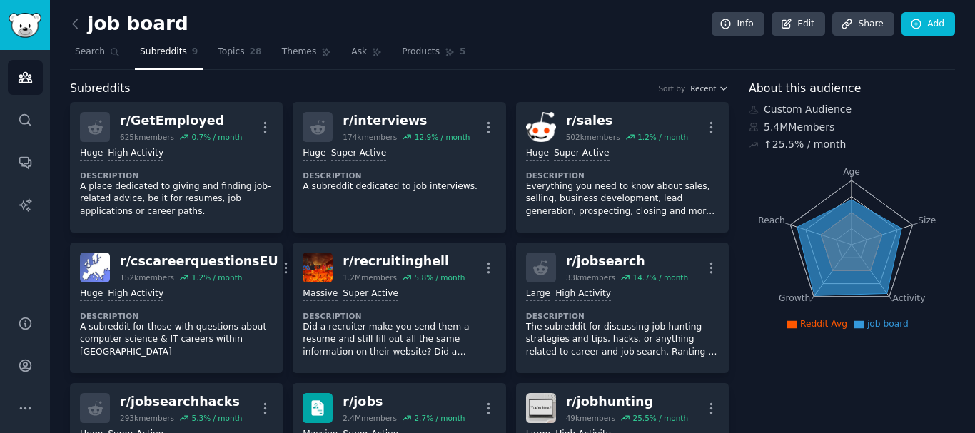
scroll to position [0, 0]
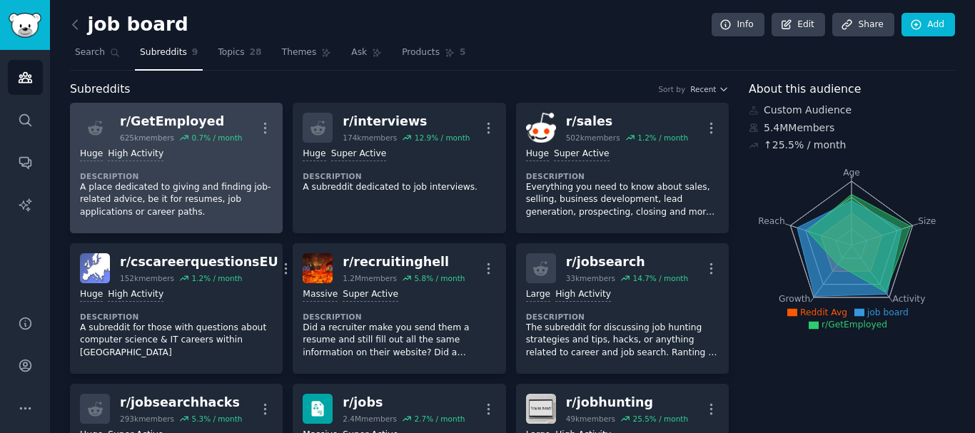
click at [203, 162] on div "Huge High Activity Description A place dedicated to giving and finding job-rela…" at bounding box center [176, 183] width 193 height 81
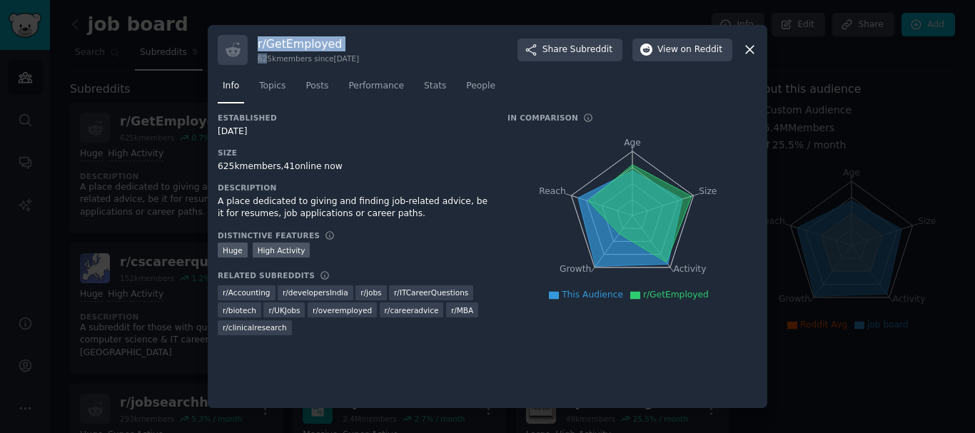
drag, startPoint x: 264, startPoint y: 52, endPoint x: 258, endPoint y: 46, distance: 8.6
click at [258, 46] on div "r/ GetEmployed 625k members since [DATE]" at bounding box center [308, 50] width 101 height 28
click at [327, 161] on div "625k members, 41 online now" at bounding box center [353, 167] width 270 height 13
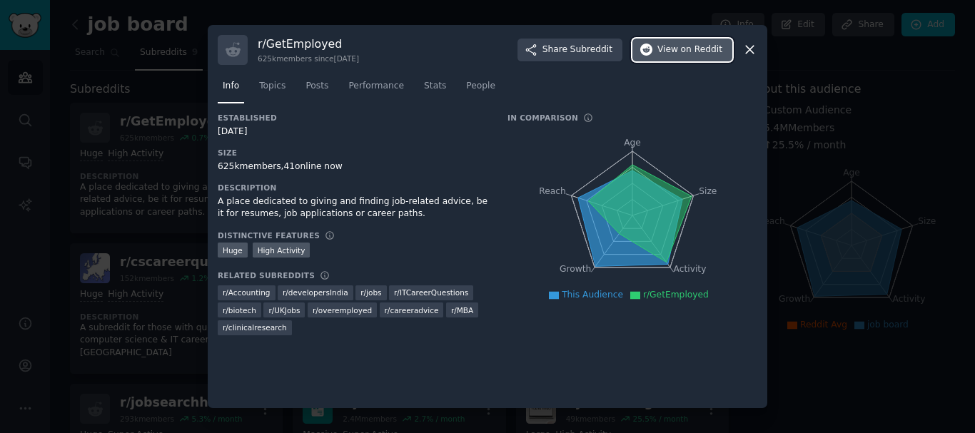
click at [673, 52] on span "View on Reddit" at bounding box center [689, 50] width 65 height 13
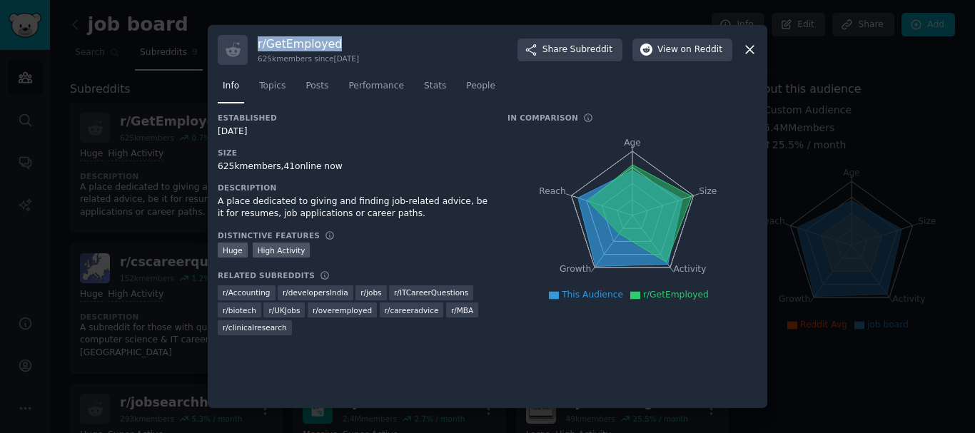
drag, startPoint x: 259, startPoint y: 45, endPoint x: 341, endPoint y: 45, distance: 82.1
click at [341, 45] on h3 "r/ GetEmployed" at bounding box center [308, 43] width 101 height 15
click at [343, 45] on h3 "r/ GetEmployed" at bounding box center [308, 43] width 101 height 15
click at [750, 48] on icon at bounding box center [749, 49] width 15 height 15
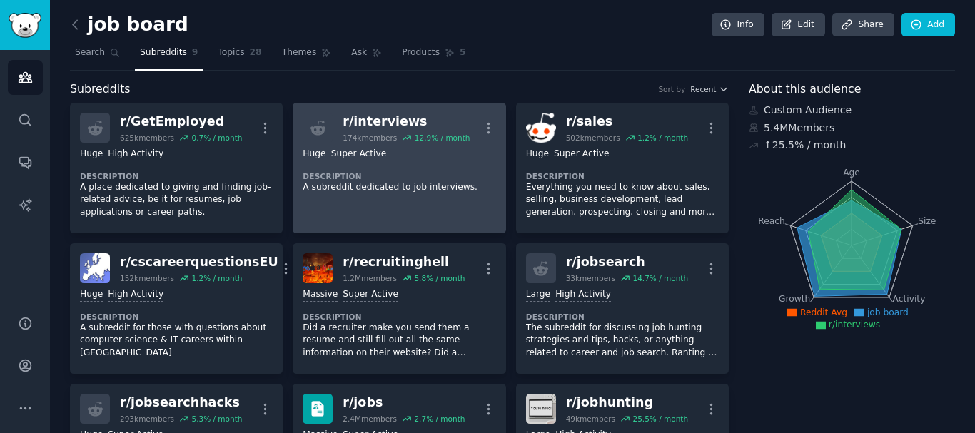
click at [455, 160] on div ">= 95th percentile for submissions / day Huge Super Active" at bounding box center [399, 155] width 193 height 14
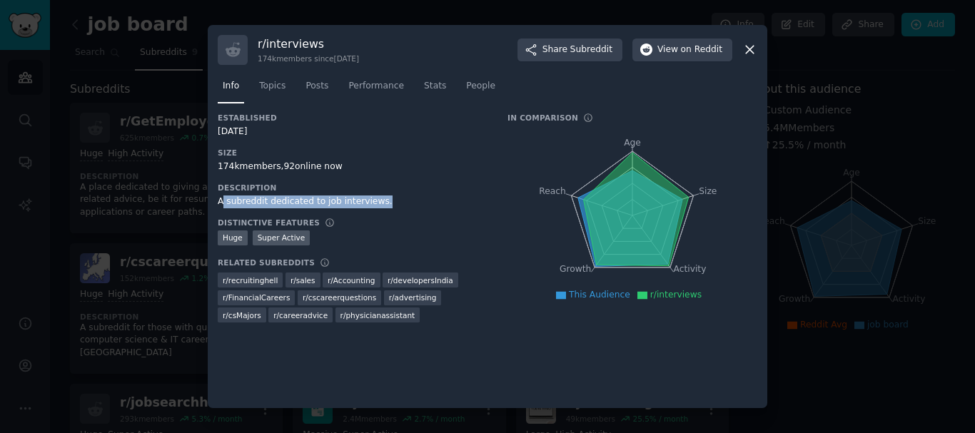
drag, startPoint x: 221, startPoint y: 204, endPoint x: 386, endPoint y: 206, distance: 164.9
click at [386, 206] on div "A subreddit dedicated to job interviews." at bounding box center [353, 202] width 270 height 13
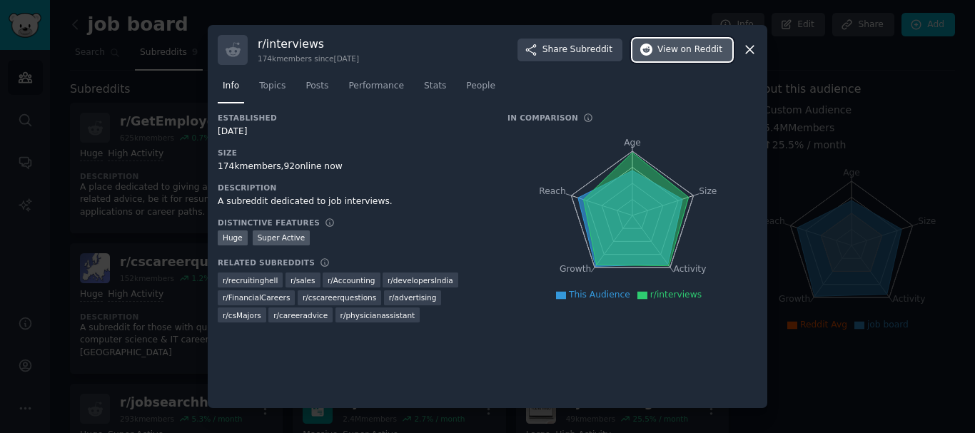
click at [694, 59] on button "View on Reddit" at bounding box center [682, 50] width 100 height 23
click at [180, 36] on div at bounding box center [487, 216] width 975 height 433
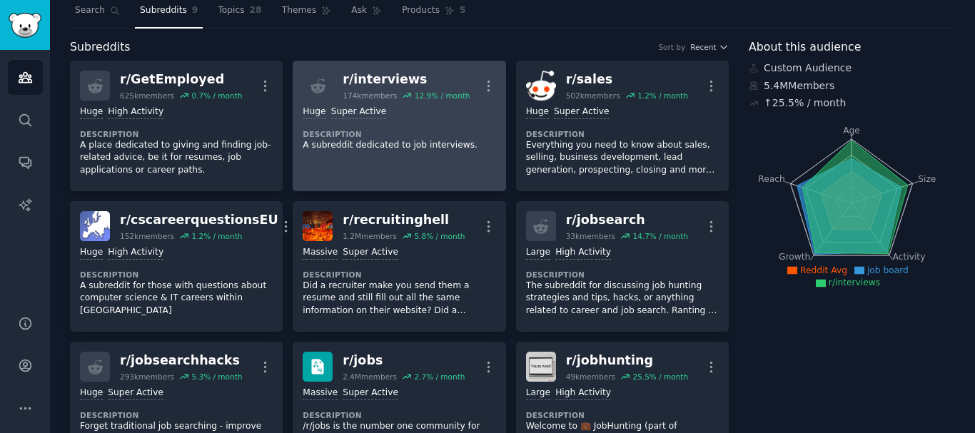
scroll to position [95, 0]
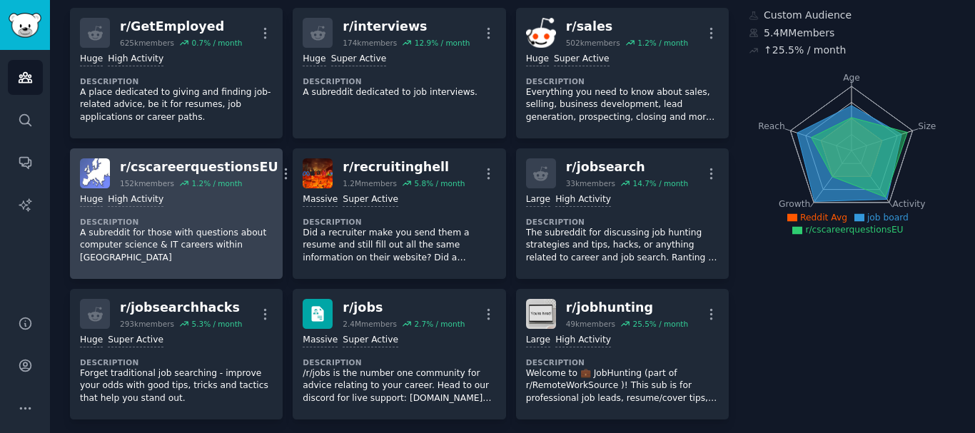
click at [168, 206] on div ">= 80th percentile for submissions / day Huge High Activity" at bounding box center [176, 200] width 193 height 14
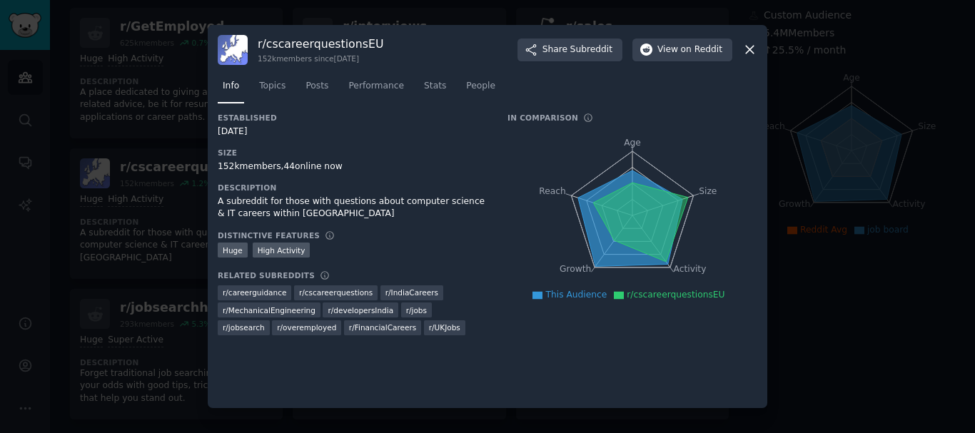
click at [748, 51] on icon at bounding box center [749, 49] width 15 height 15
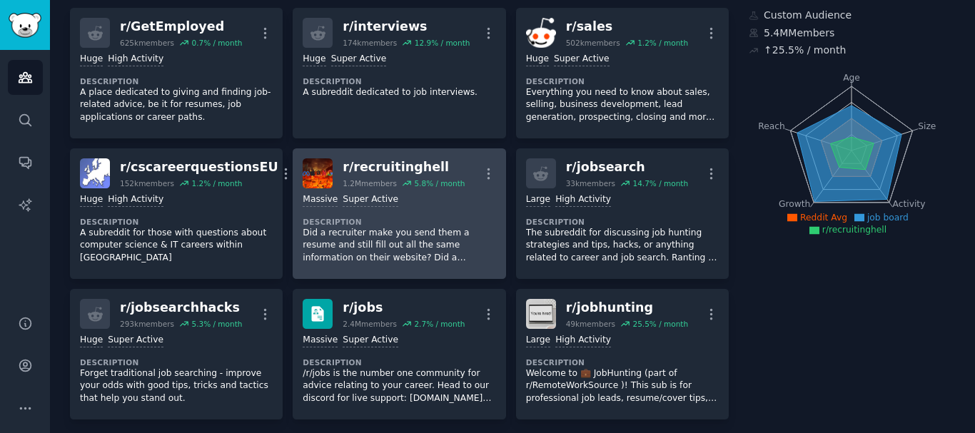
click at [447, 199] on div ">= 95th percentile for submissions / day Massive Super Active" at bounding box center [399, 200] width 193 height 14
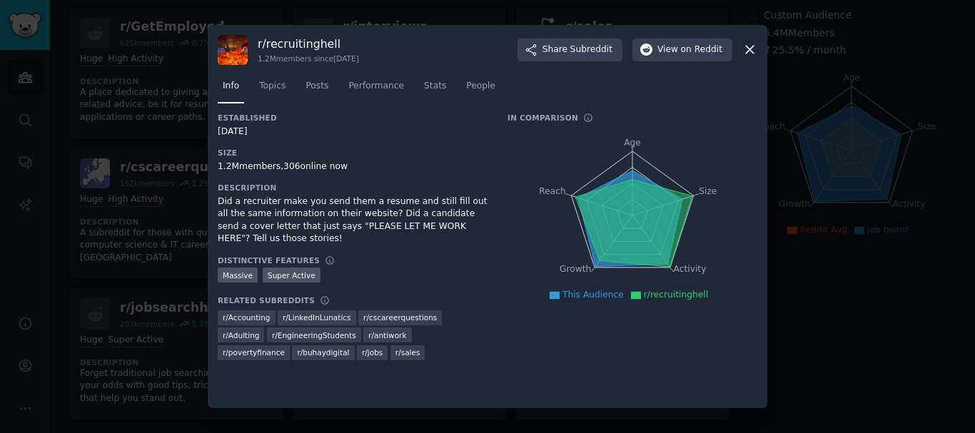
click at [749, 47] on icon at bounding box center [749, 49] width 15 height 15
